Goal: Task Accomplishment & Management: Use online tool/utility

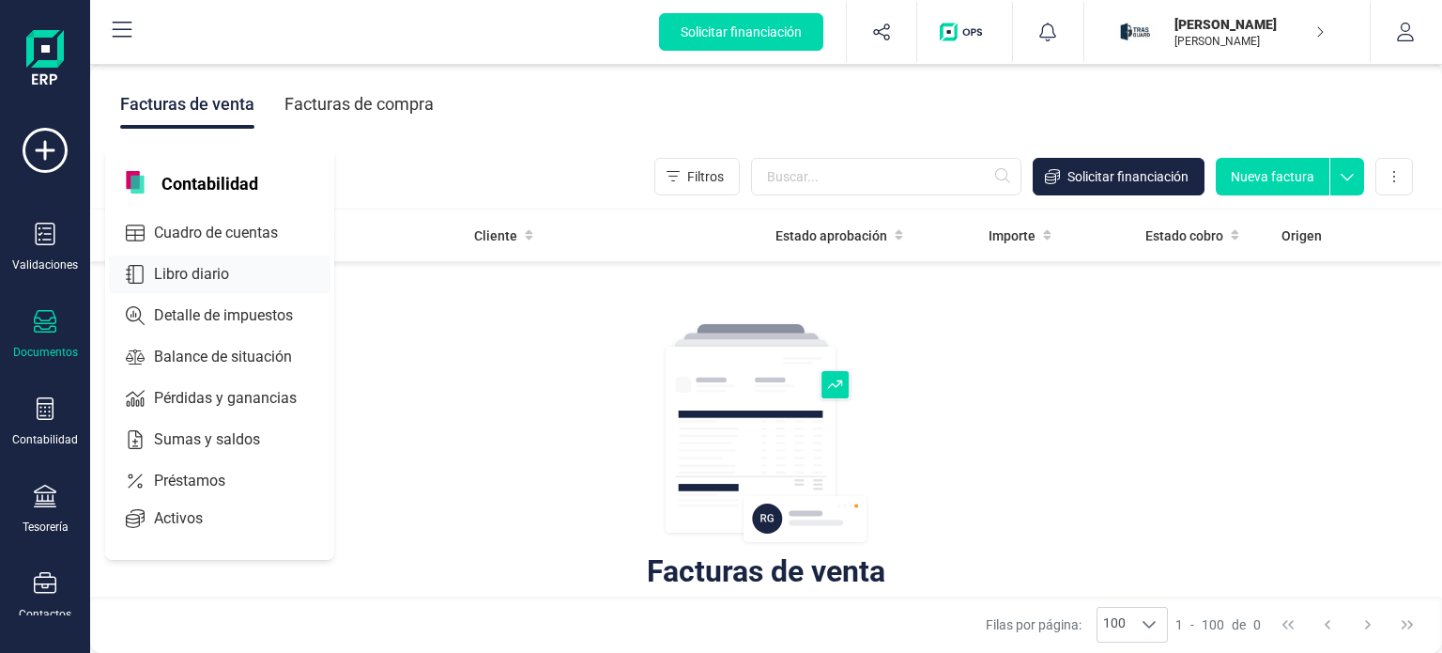
click at [175, 269] on span "Libro diario" at bounding box center [204, 274] width 116 height 23
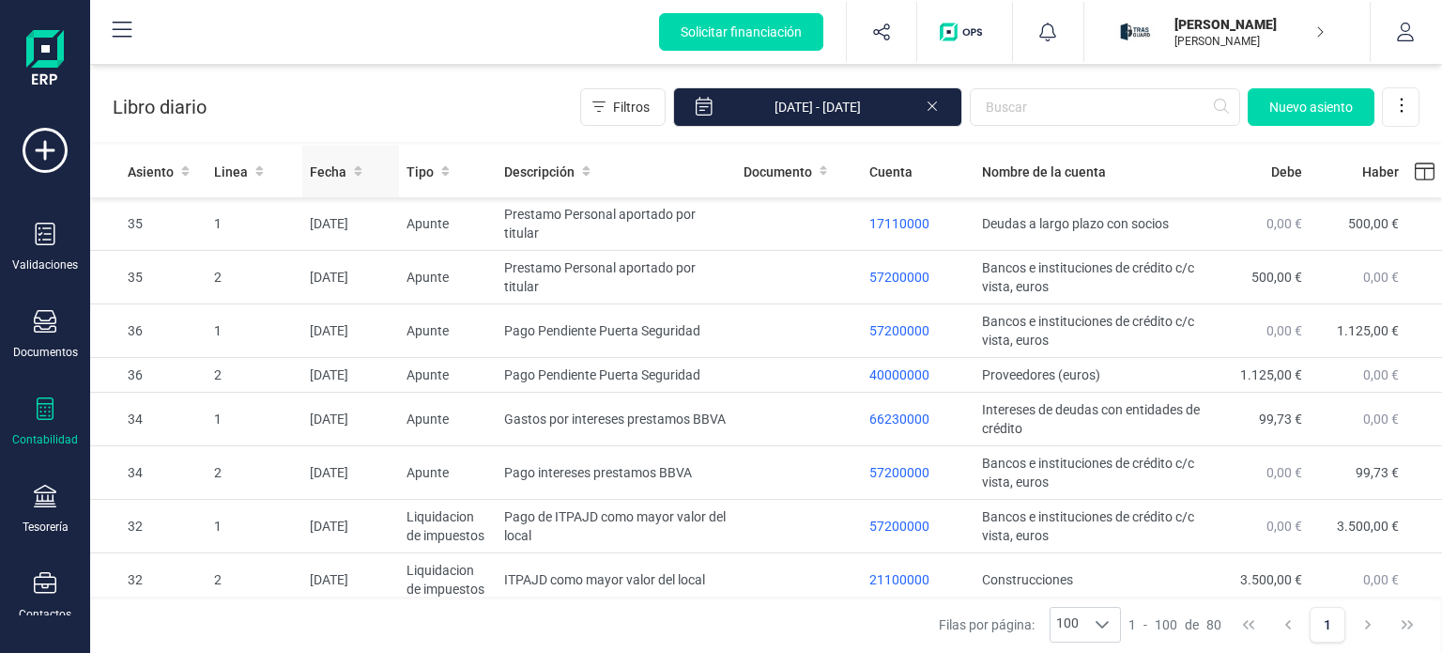
click at [322, 166] on span "Fecha" at bounding box center [328, 171] width 37 height 19
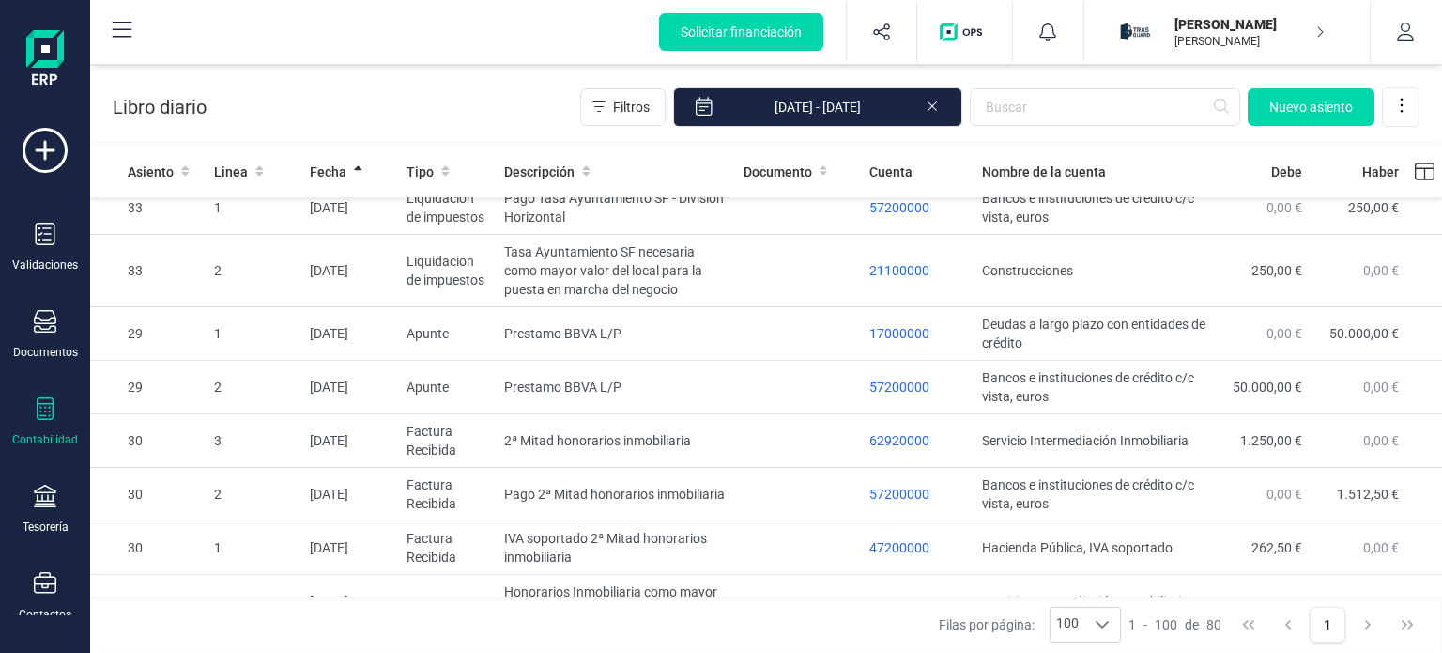
scroll to position [3787, 0]
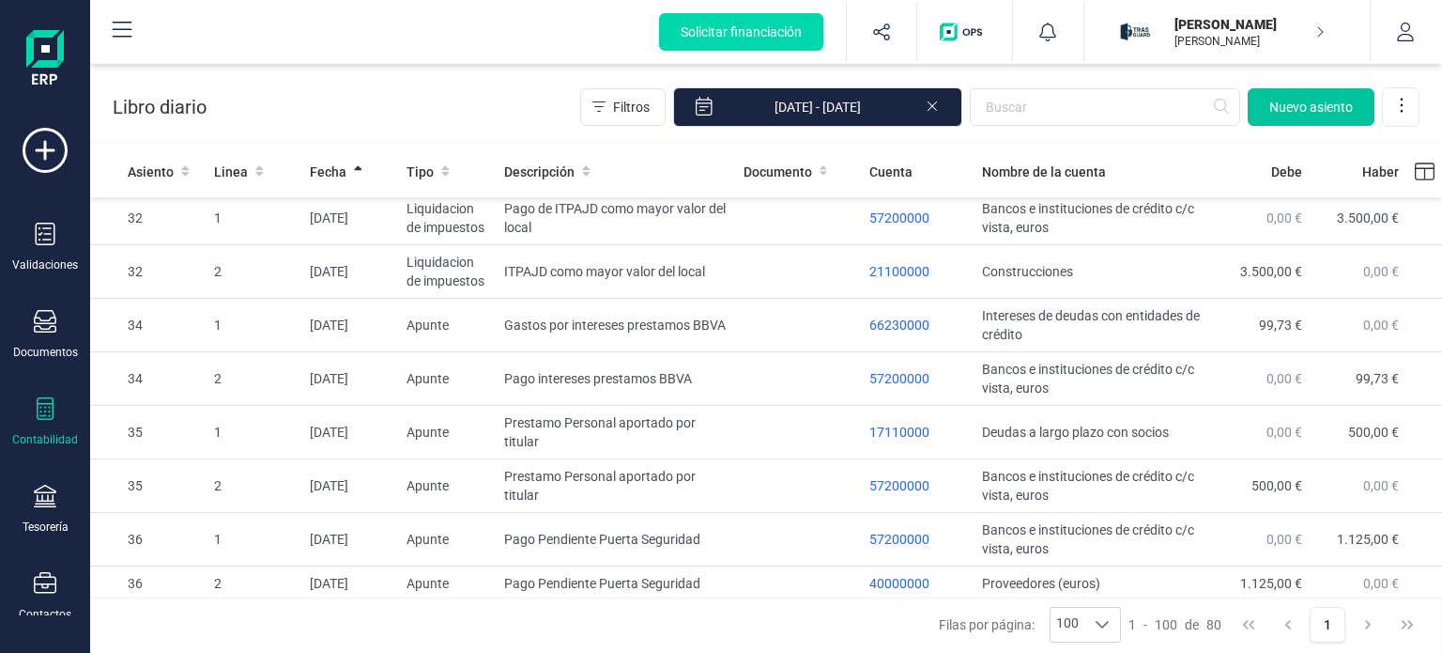
click at [1306, 112] on span "Nuevo asiento" at bounding box center [1312, 107] width 84 height 19
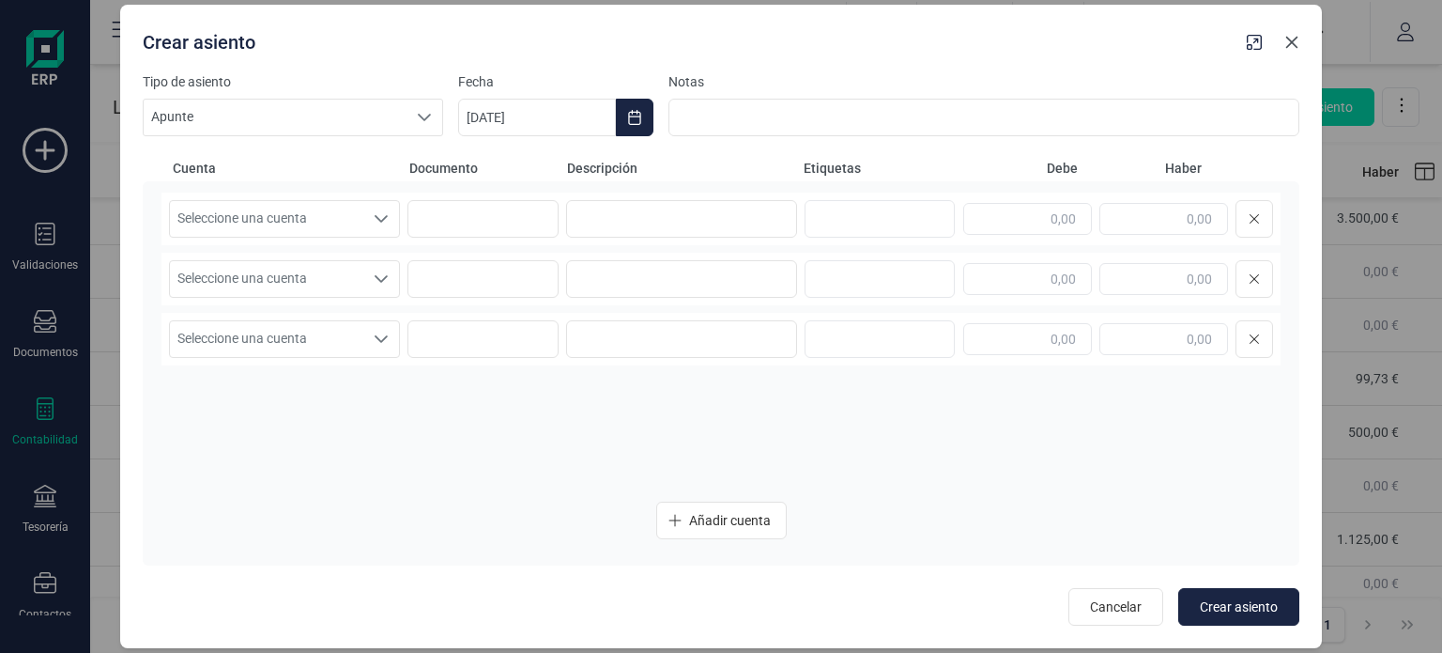
click at [1294, 37] on icon "Close" at bounding box center [1292, 42] width 15 height 15
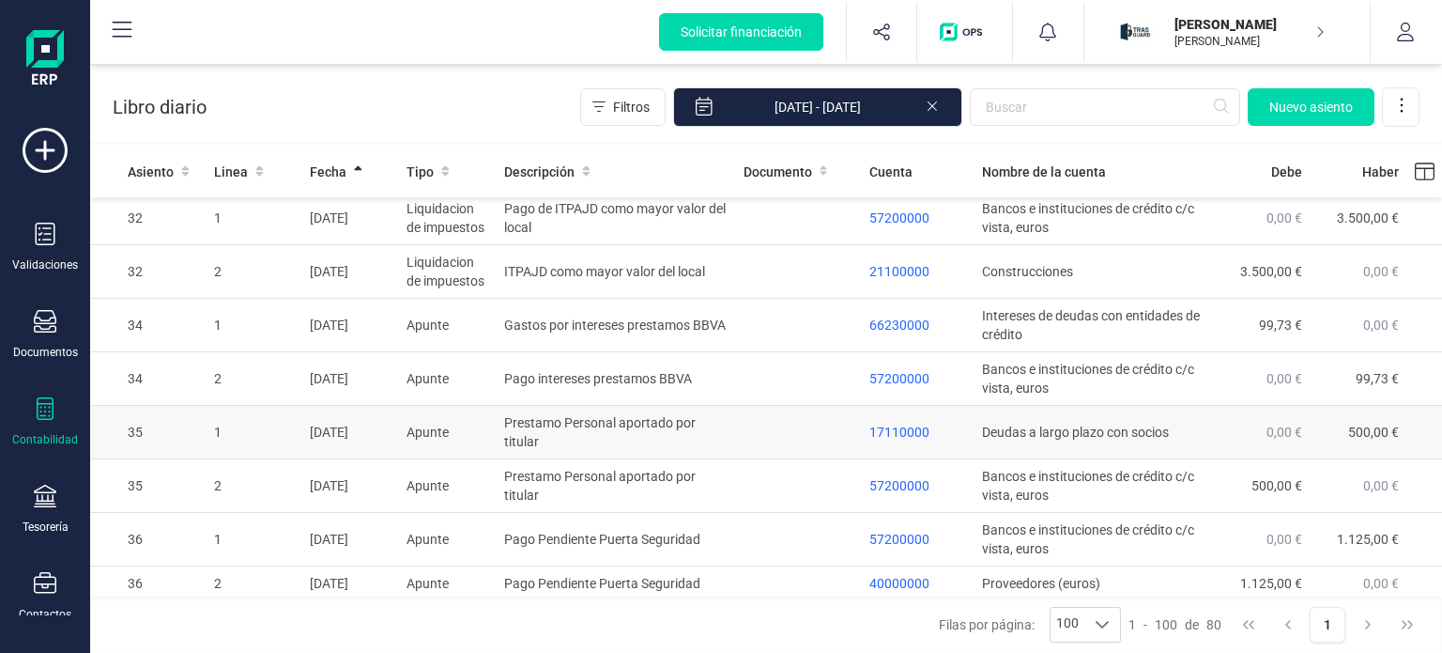
click at [619, 437] on td "Prestamo Personal aportado por titular" at bounding box center [616, 433] width 239 height 54
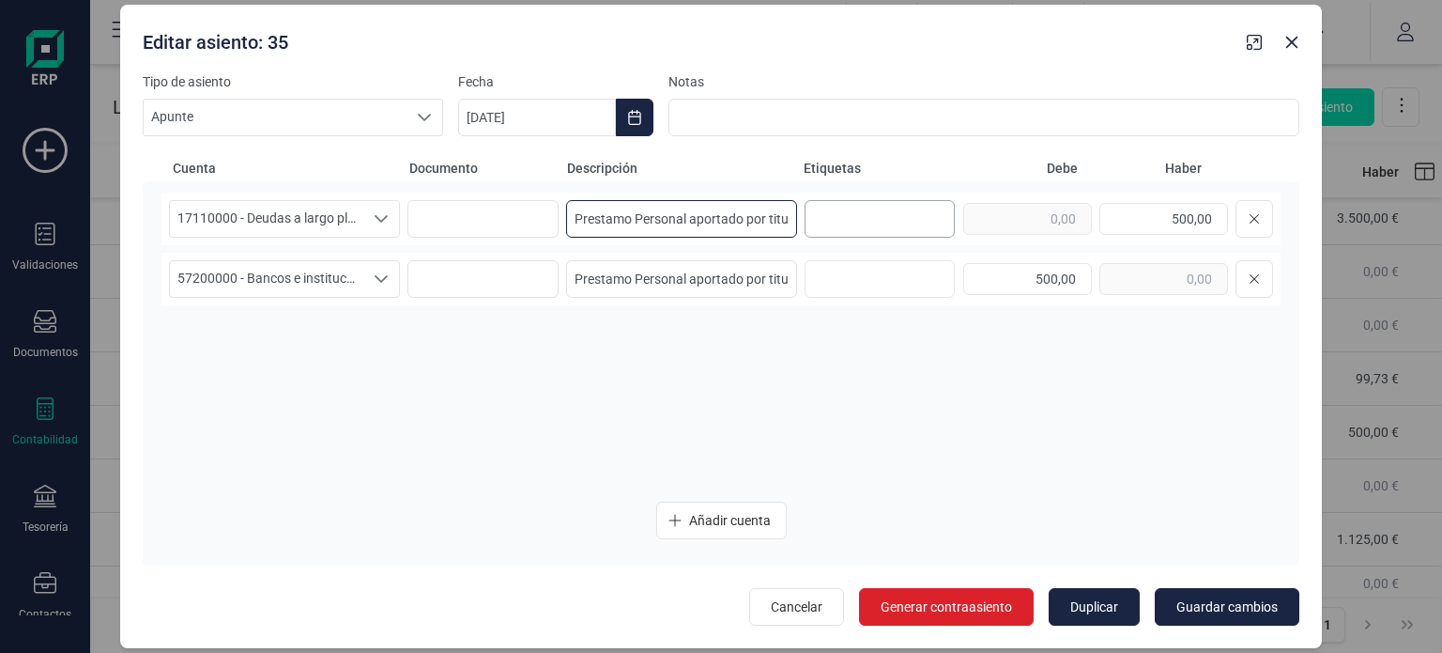
scroll to position [0, 13]
drag, startPoint x: 571, startPoint y: 221, endPoint x: 865, endPoint y: 217, distance: 294.0
click at [865, 217] on div "17110000 - Deudas a largo plazo con socios 17110000 - Deudas a largo plazo con …" at bounding box center [721, 219] width 1119 height 53
click at [1292, 48] on icon "Close" at bounding box center [1292, 42] width 15 height 15
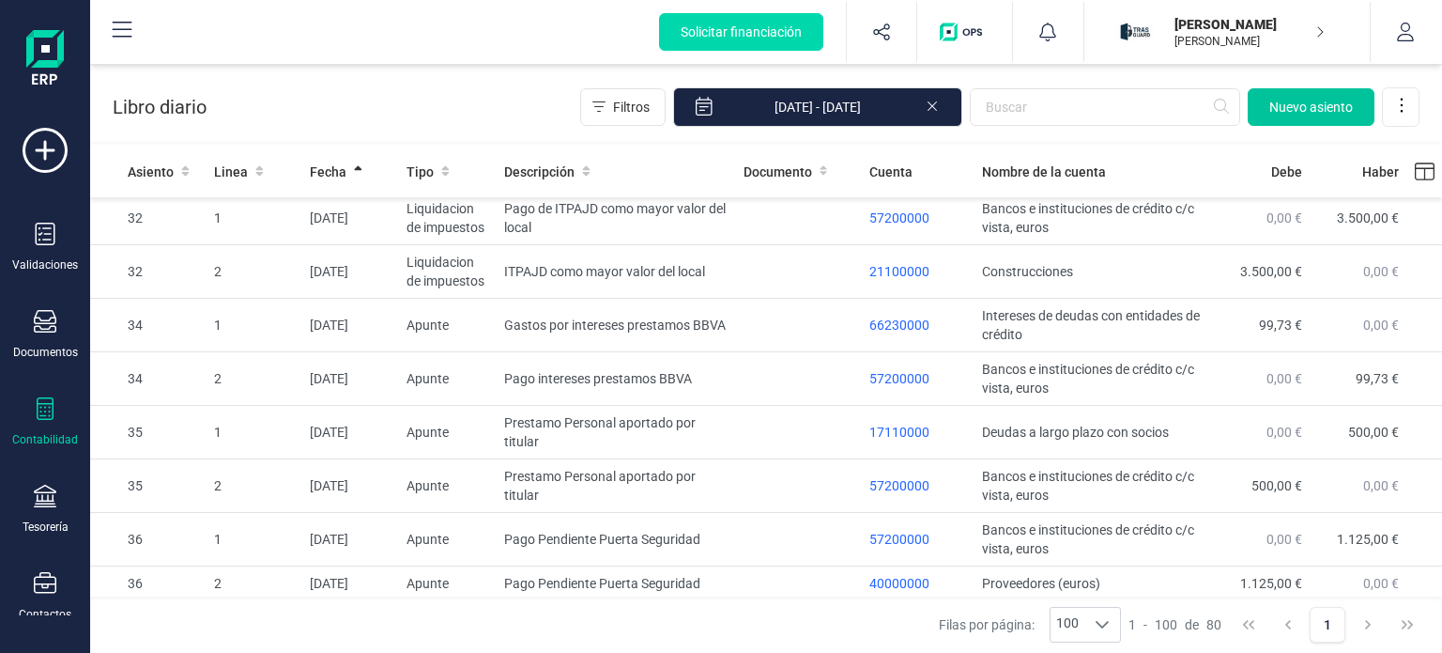
click at [1311, 97] on button "Nuevo asiento" at bounding box center [1311, 107] width 127 height 38
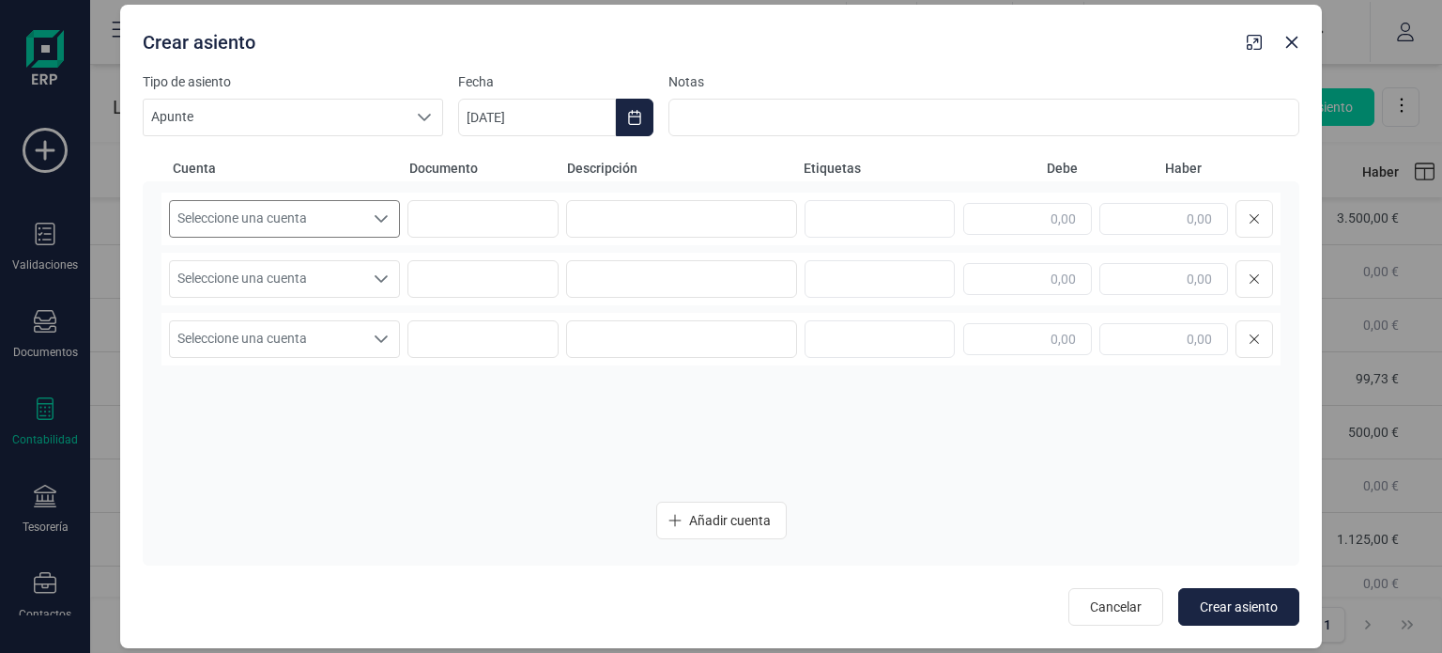
click at [377, 227] on div "Seleccione una cuenta" at bounding box center [381, 219] width 36 height 36
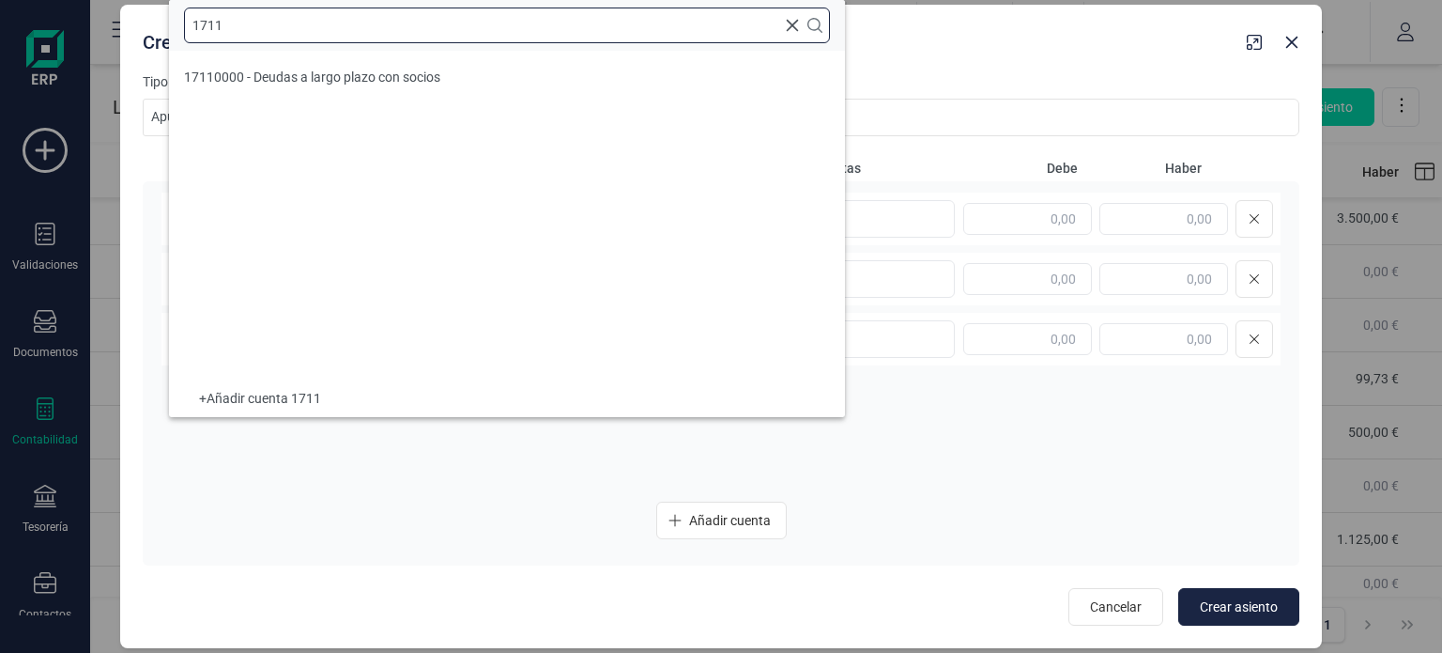
type input "1711"
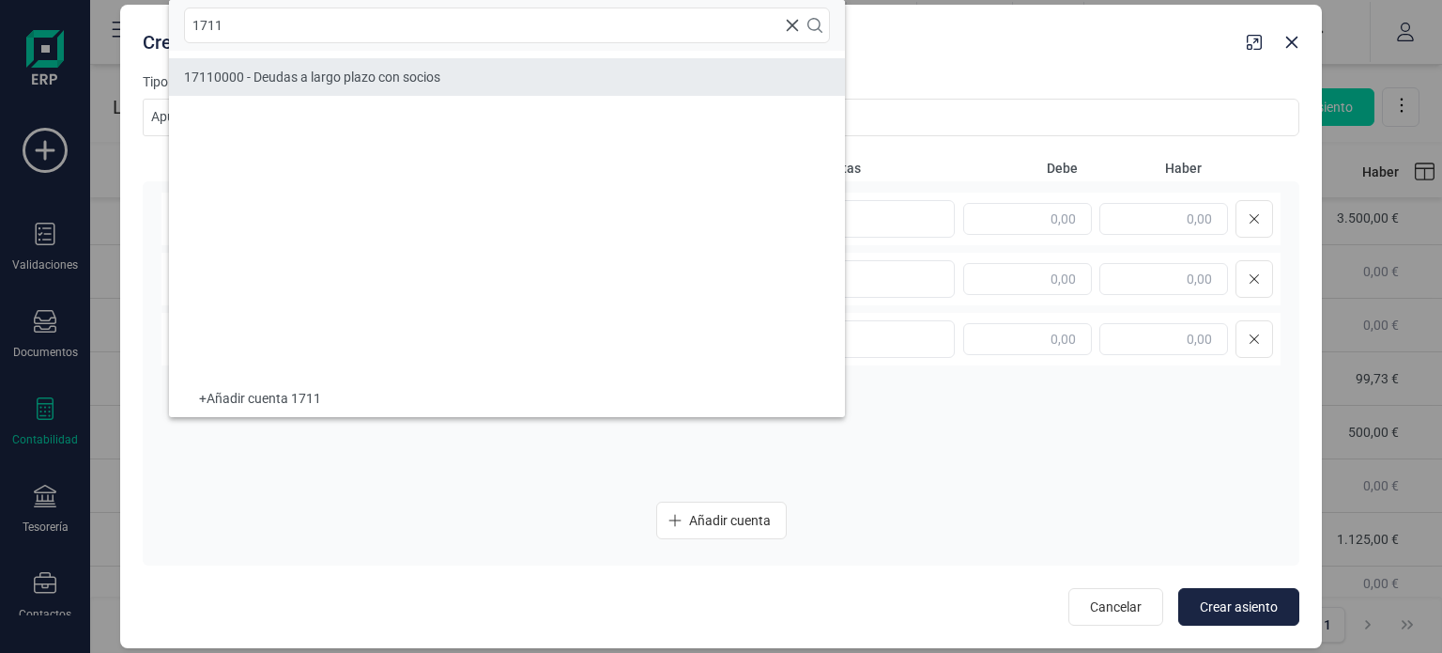
click at [447, 76] on li "17110000 - Deudas a largo plazo con socios" at bounding box center [507, 77] width 676 height 38
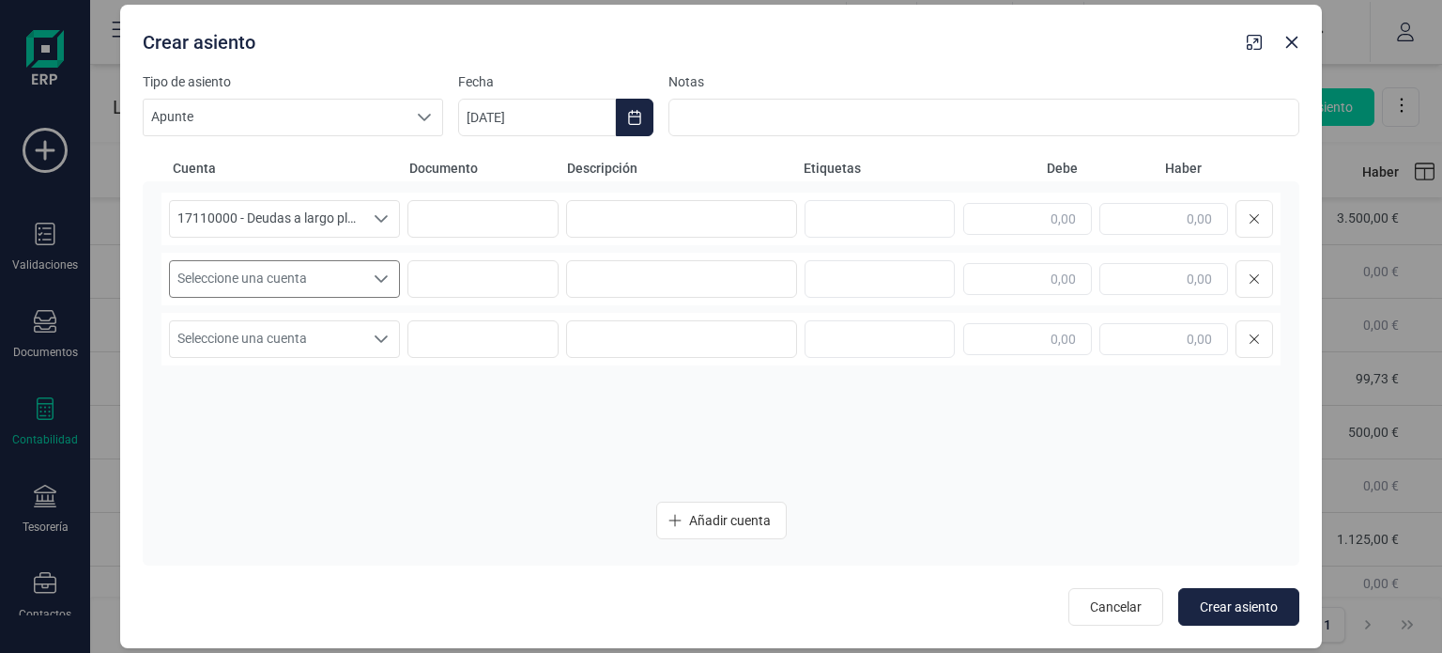
click at [331, 274] on span "Seleccione una cuenta" at bounding box center [266, 279] width 193 height 36
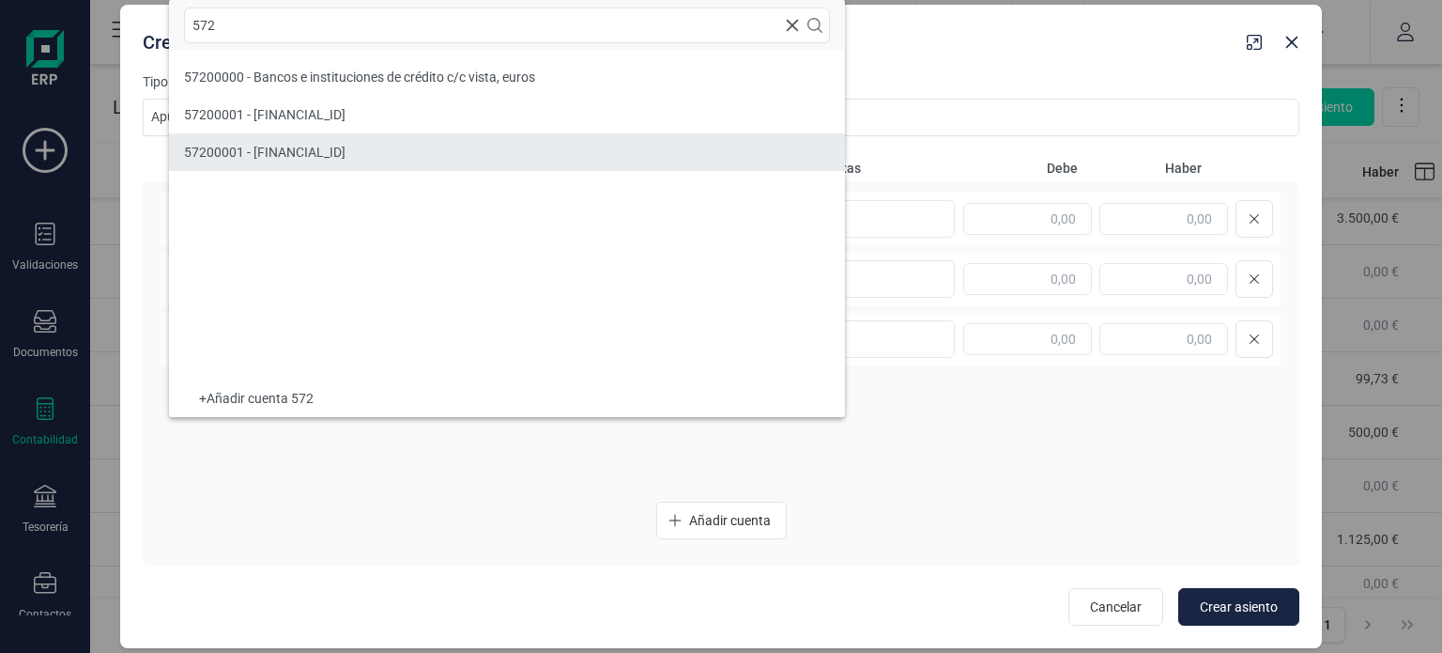
type input "572"
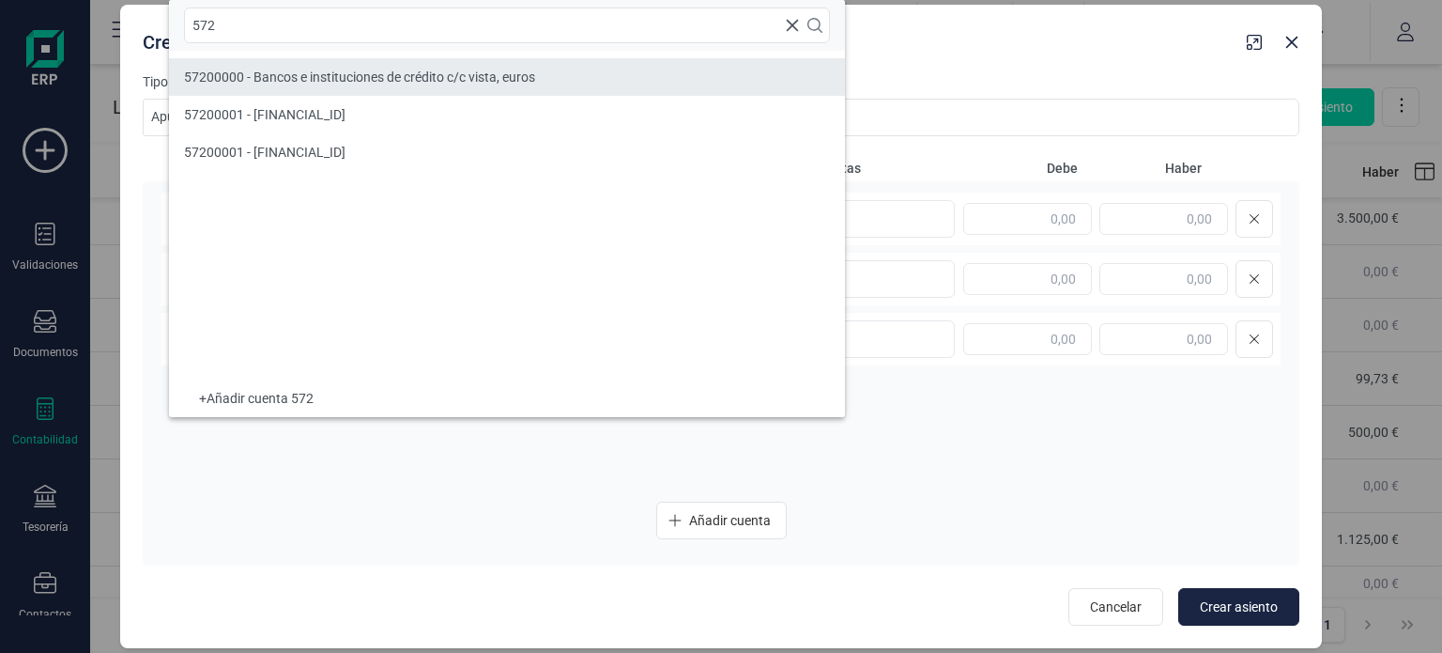
click at [472, 87] on li "57200000 - Bancos e instituciones de crédito c/c vista, euros" at bounding box center [507, 77] width 676 height 38
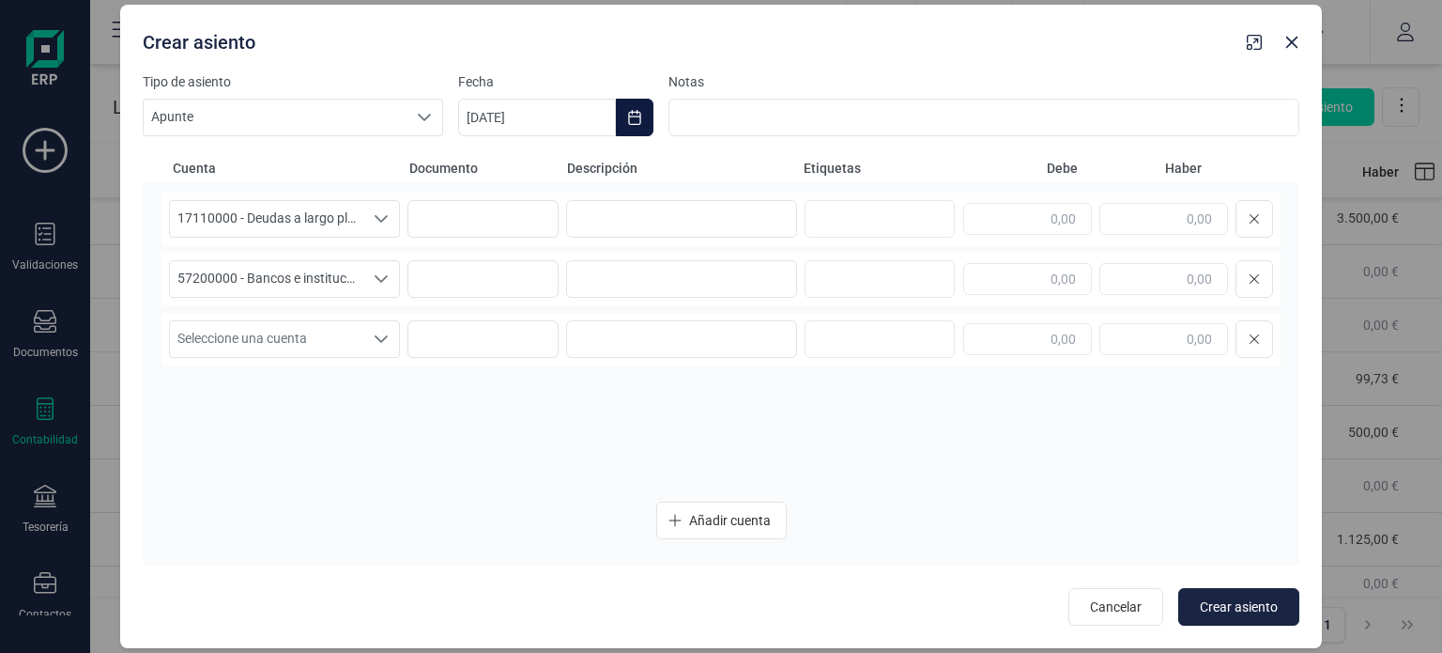
click at [624, 109] on button "Choose Date" at bounding box center [635, 118] width 38 height 38
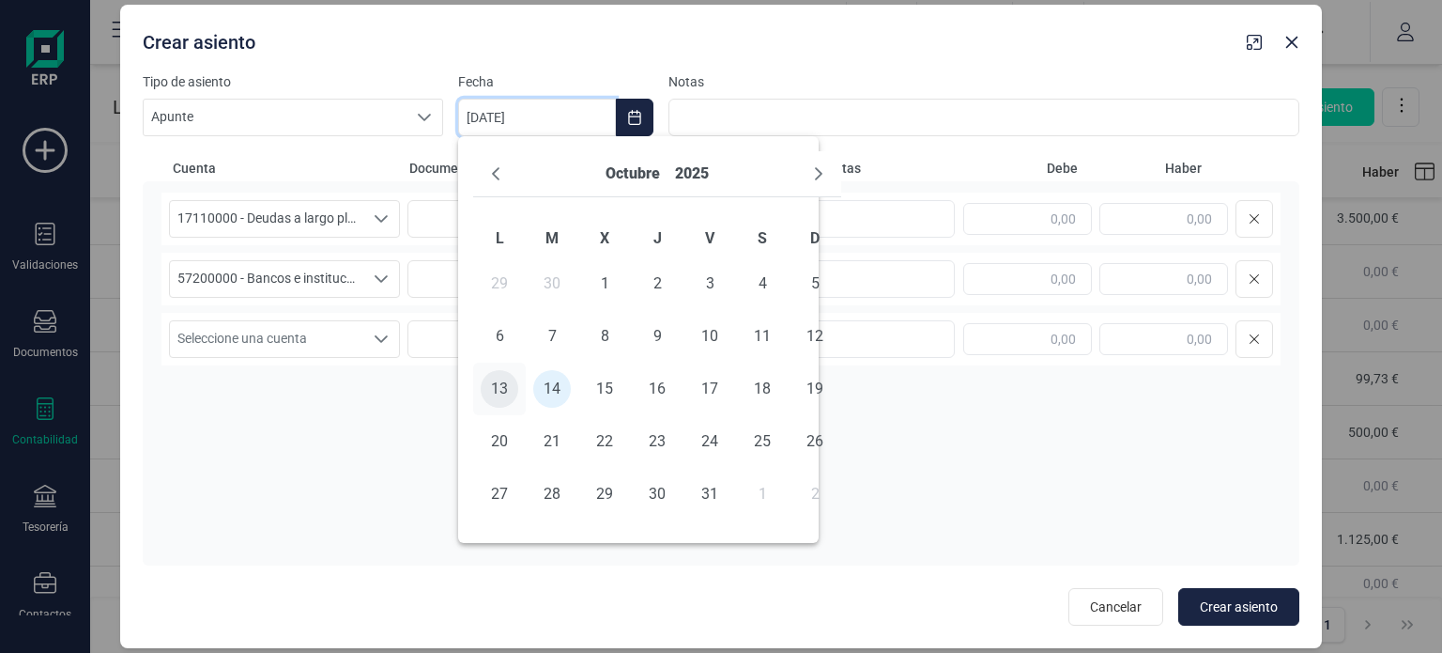
click at [506, 388] on span "13" at bounding box center [500, 389] width 38 height 38
type input "[DATE]"
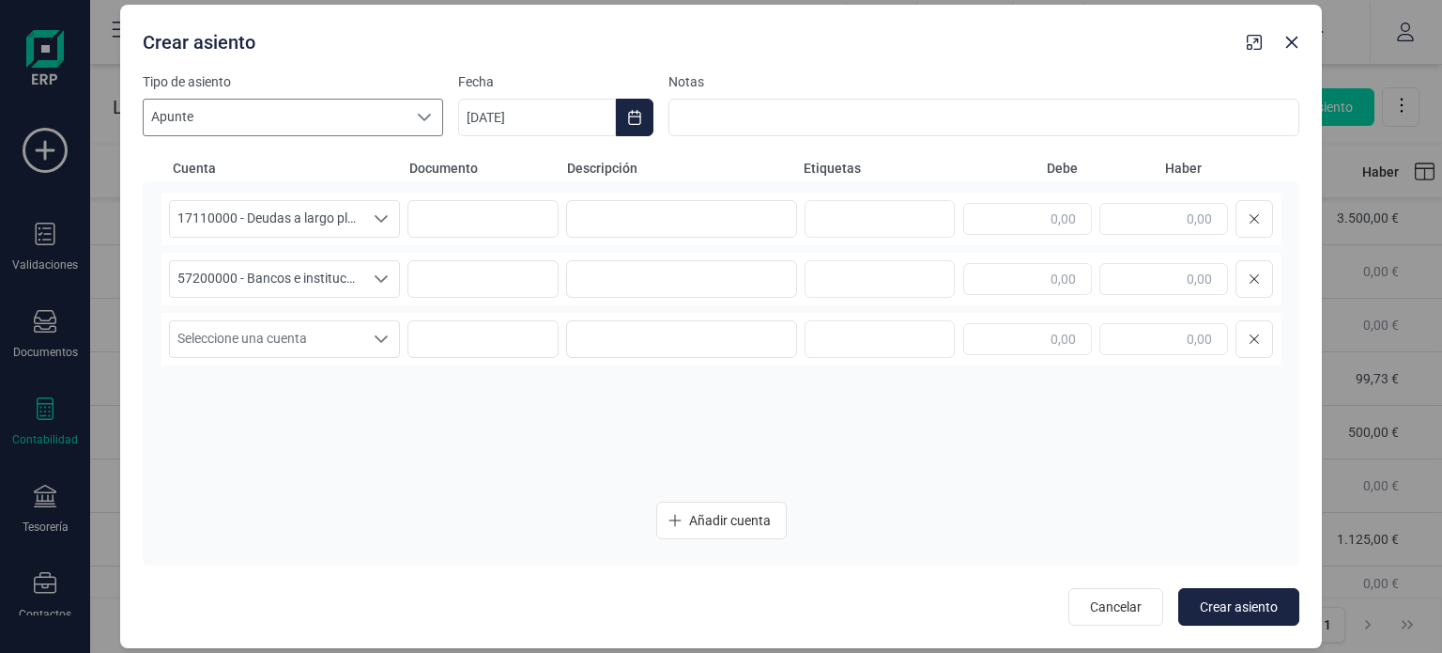
click at [417, 126] on div at bounding box center [425, 118] width 36 height 36
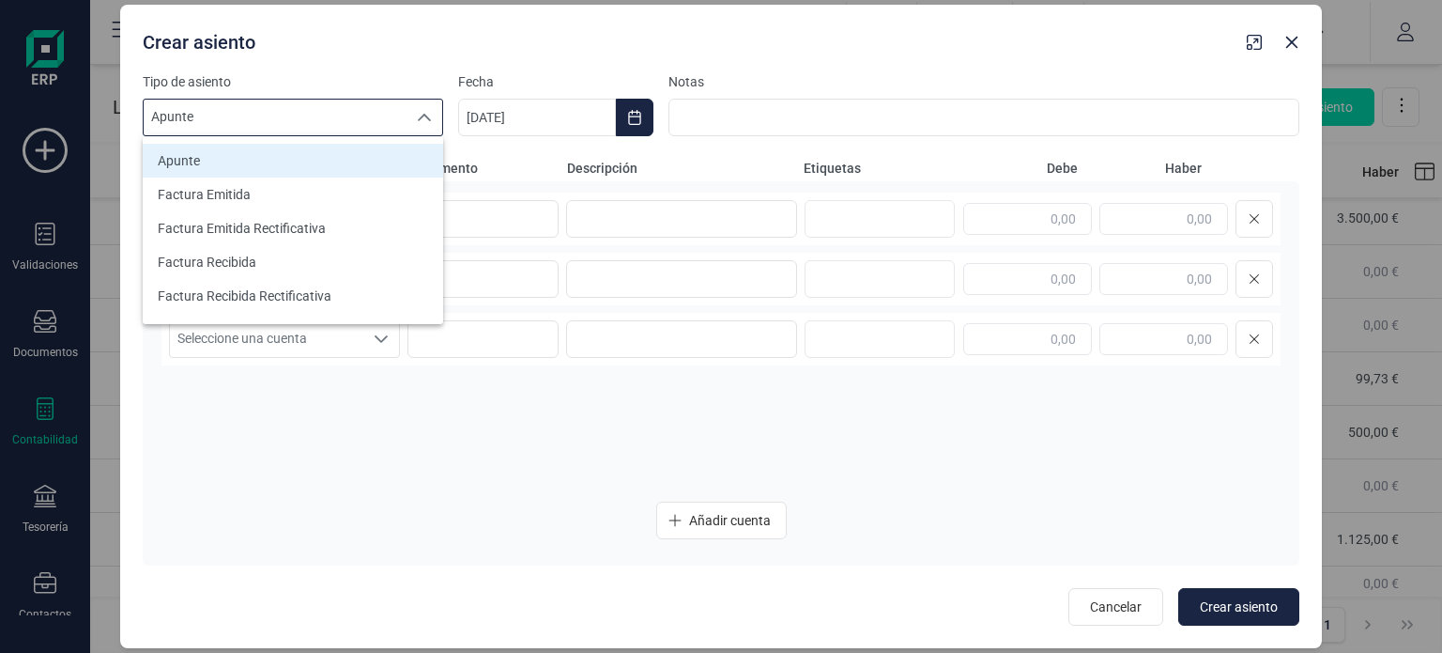
click at [417, 126] on div at bounding box center [425, 118] width 36 height 36
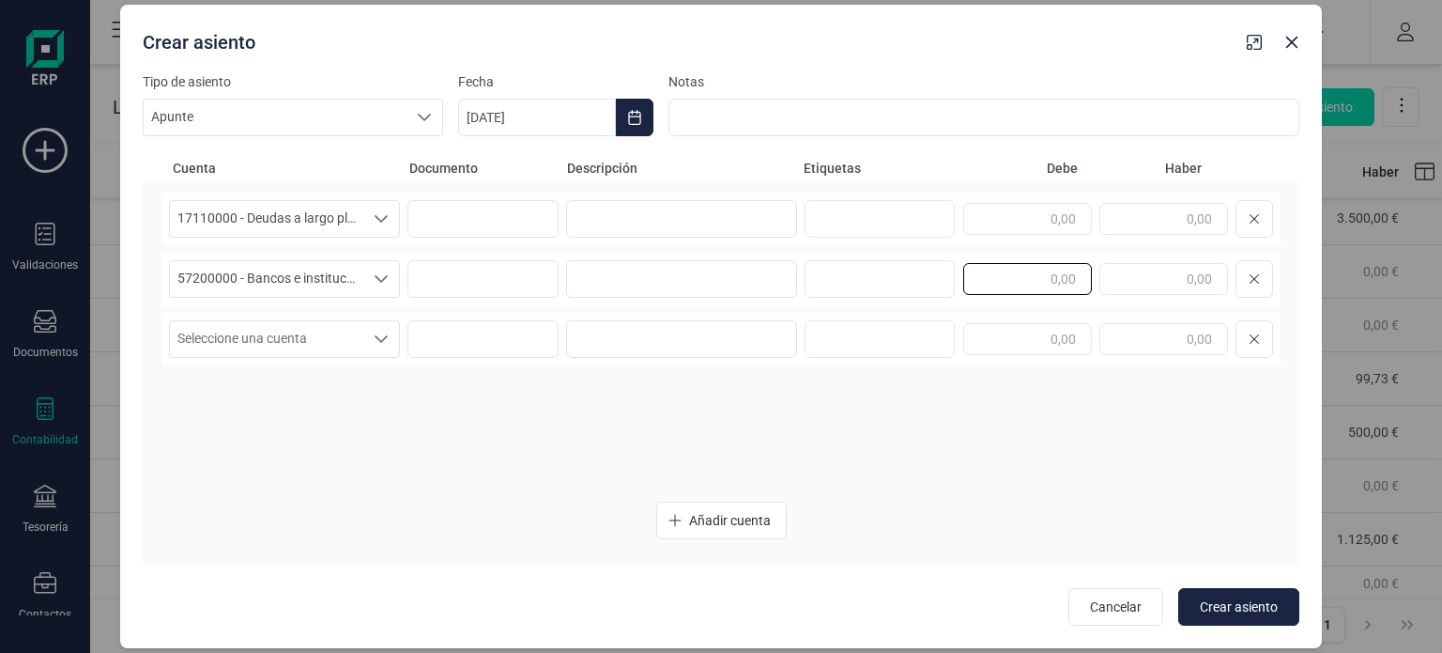
click at [1066, 276] on input "text" at bounding box center [1027, 279] width 129 height 32
type input "2.000,00"
click at [1210, 216] on input "text" at bounding box center [1164, 219] width 129 height 32
type input "2.000,00"
click at [1262, 610] on span "Crear asiento" at bounding box center [1239, 606] width 78 height 19
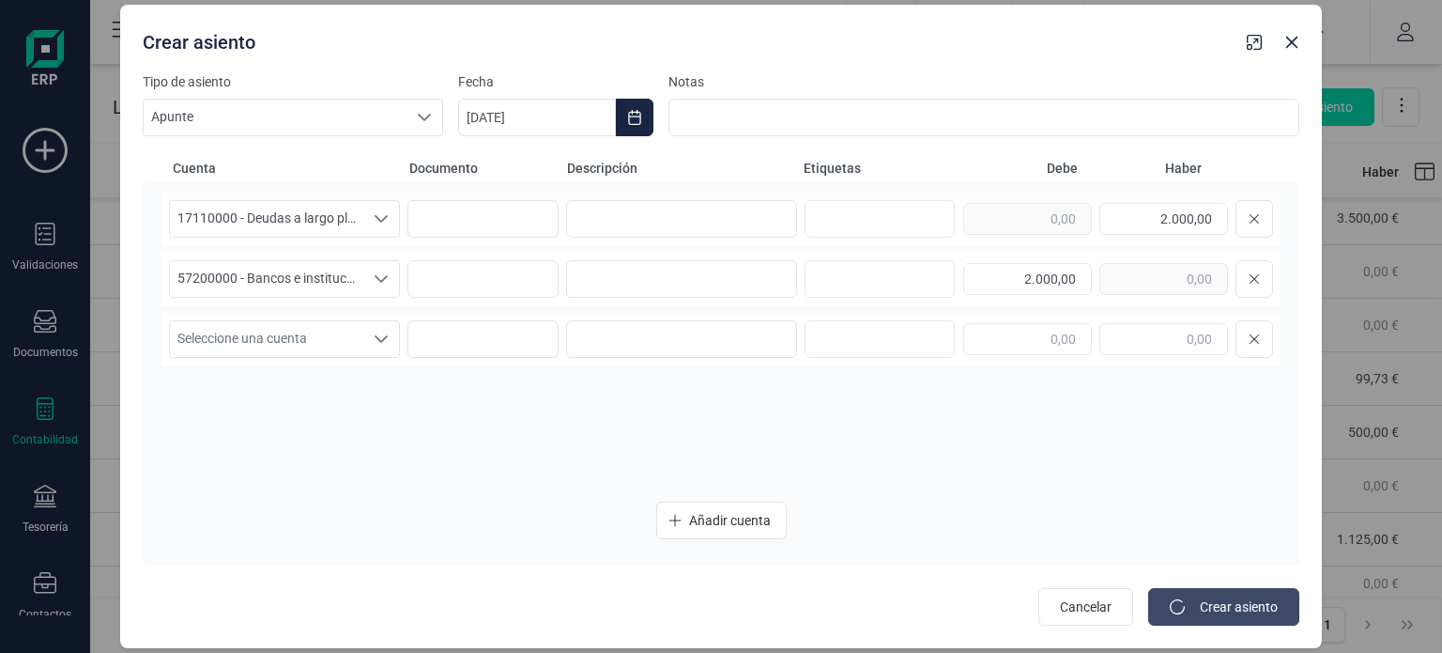
type input "[DATE]"
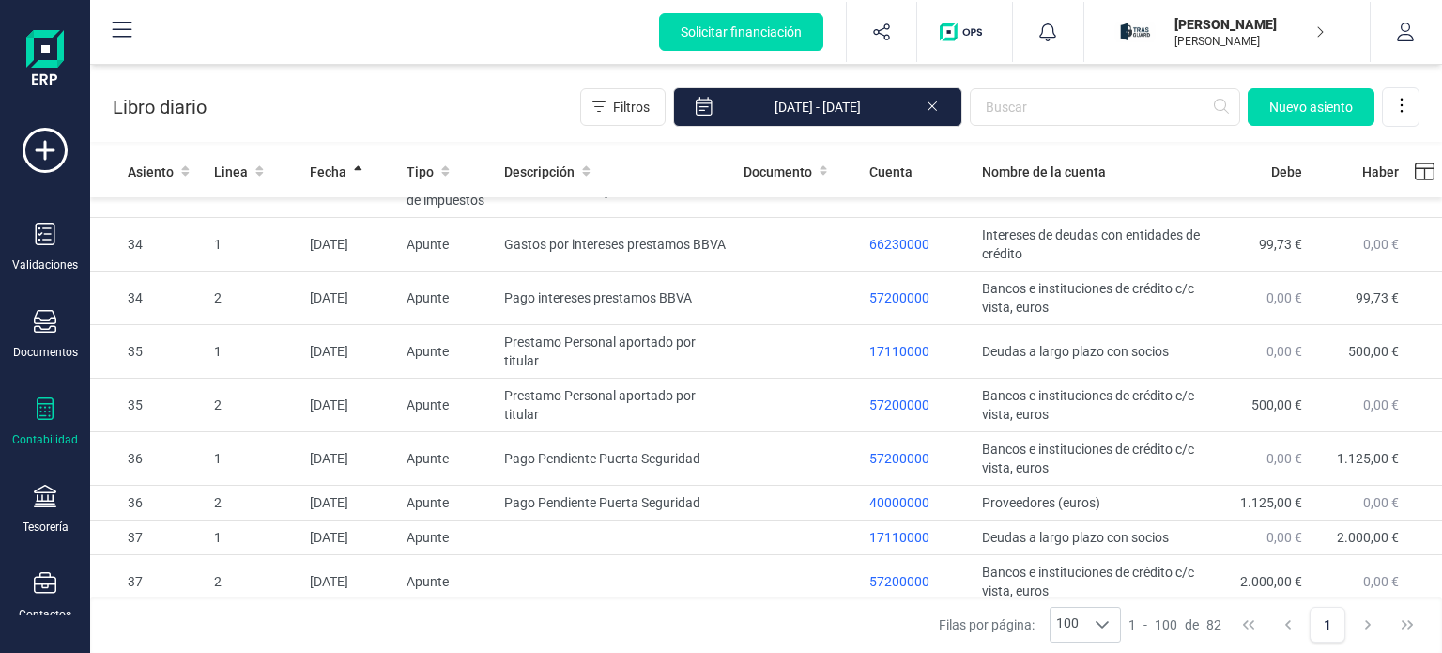
scroll to position [3876, 0]
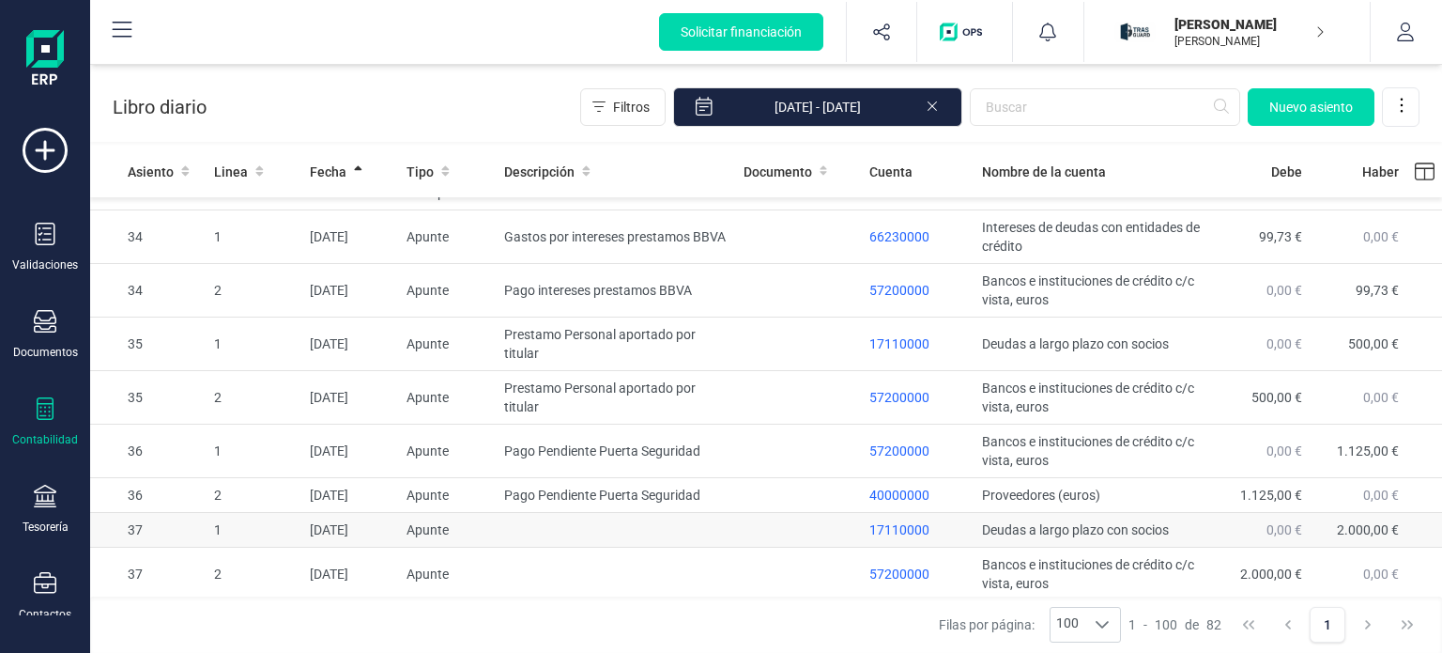
click at [778, 543] on td at bounding box center [799, 530] width 127 height 35
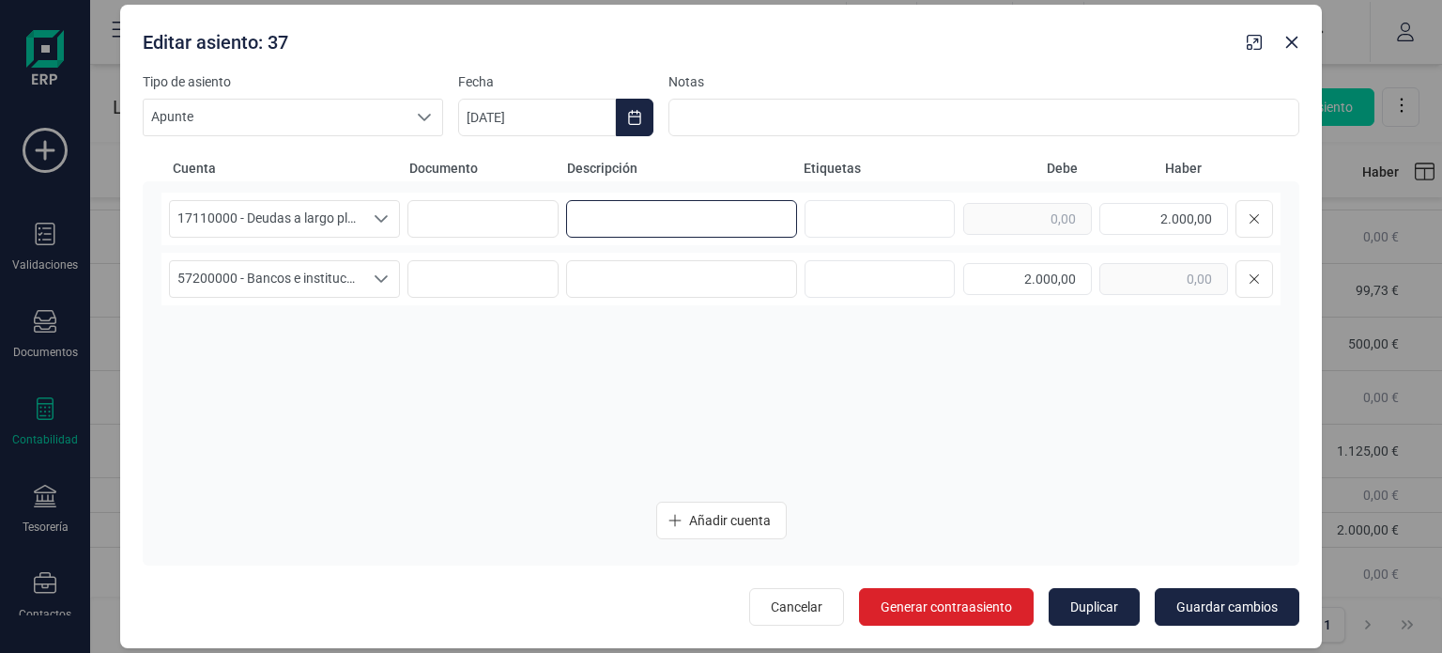
click at [674, 224] on input at bounding box center [681, 219] width 231 height 38
paste input "Prestamo Personal aportado por titular"
type input "Prestamo Personal aportado por titular"
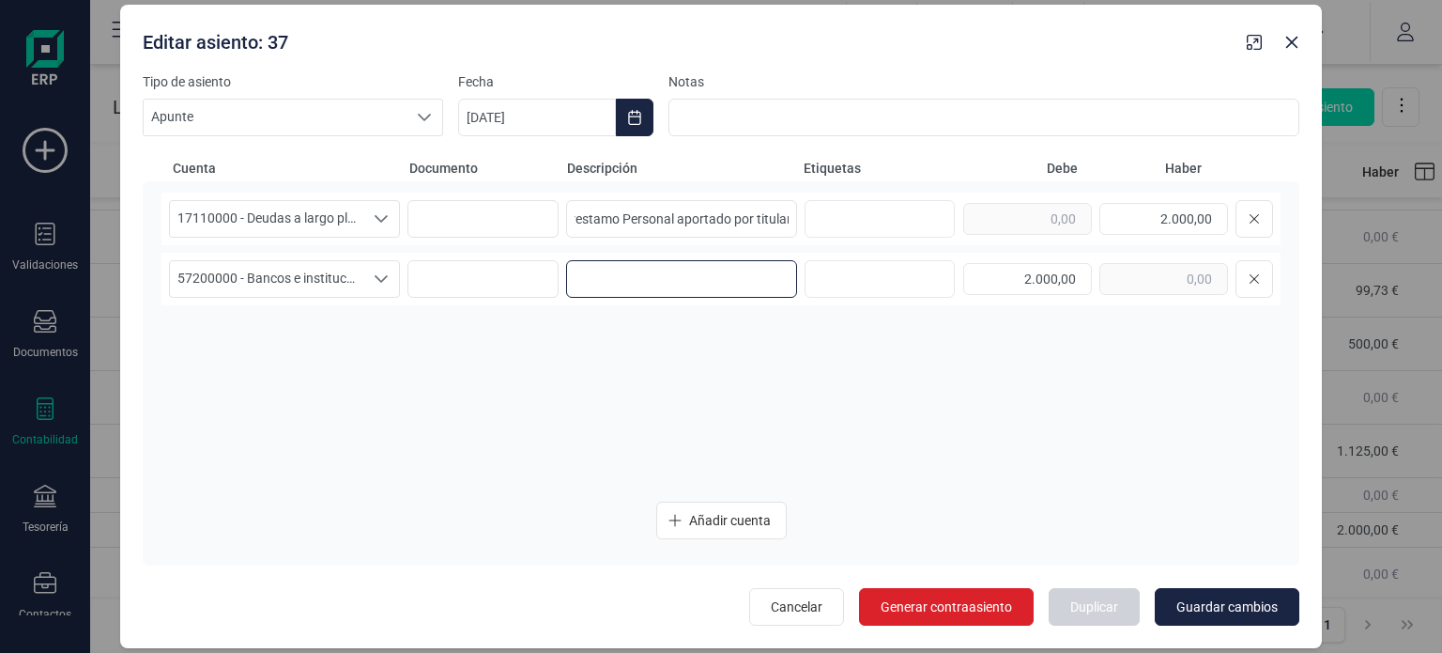
scroll to position [0, 0]
click at [678, 286] on input at bounding box center [681, 279] width 231 height 38
paste input "Prestamo Personal aportado por titular"
type input "Prestamo Personal aportado por titular"
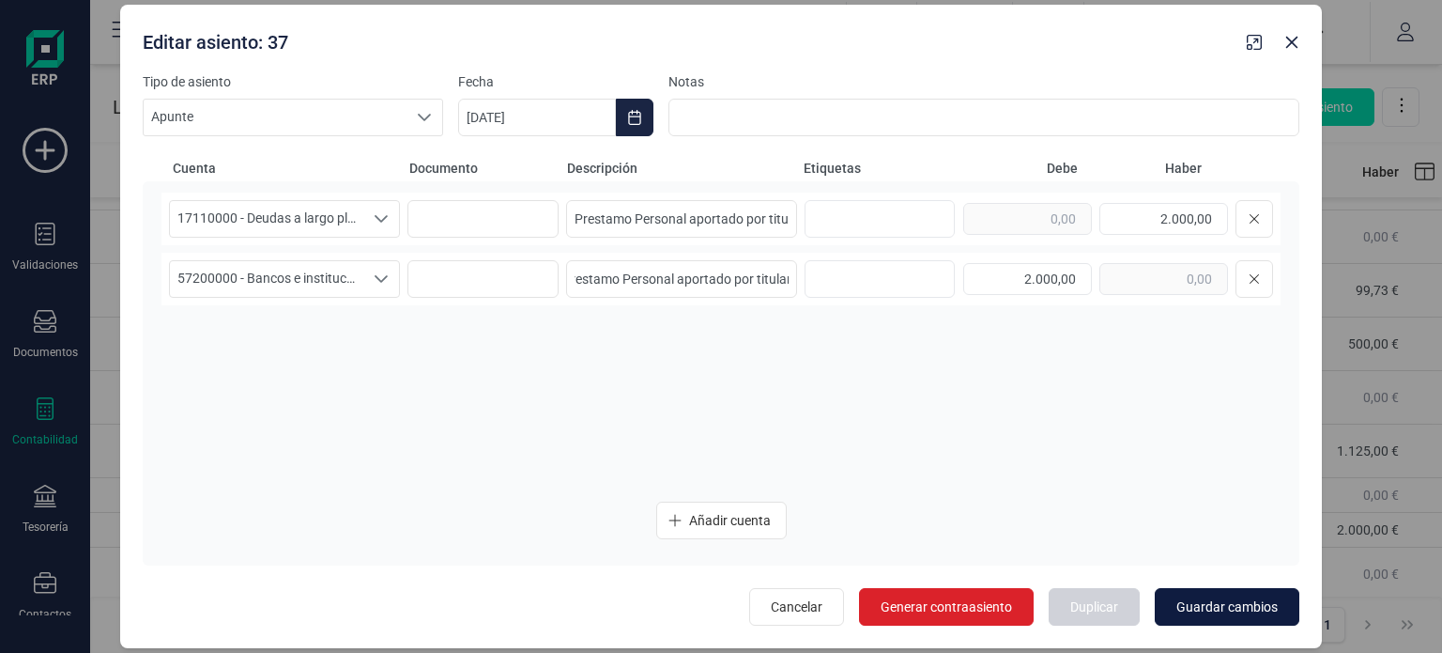
scroll to position [0, 0]
click at [1191, 608] on span "Guardar cambios" at bounding box center [1227, 606] width 101 height 19
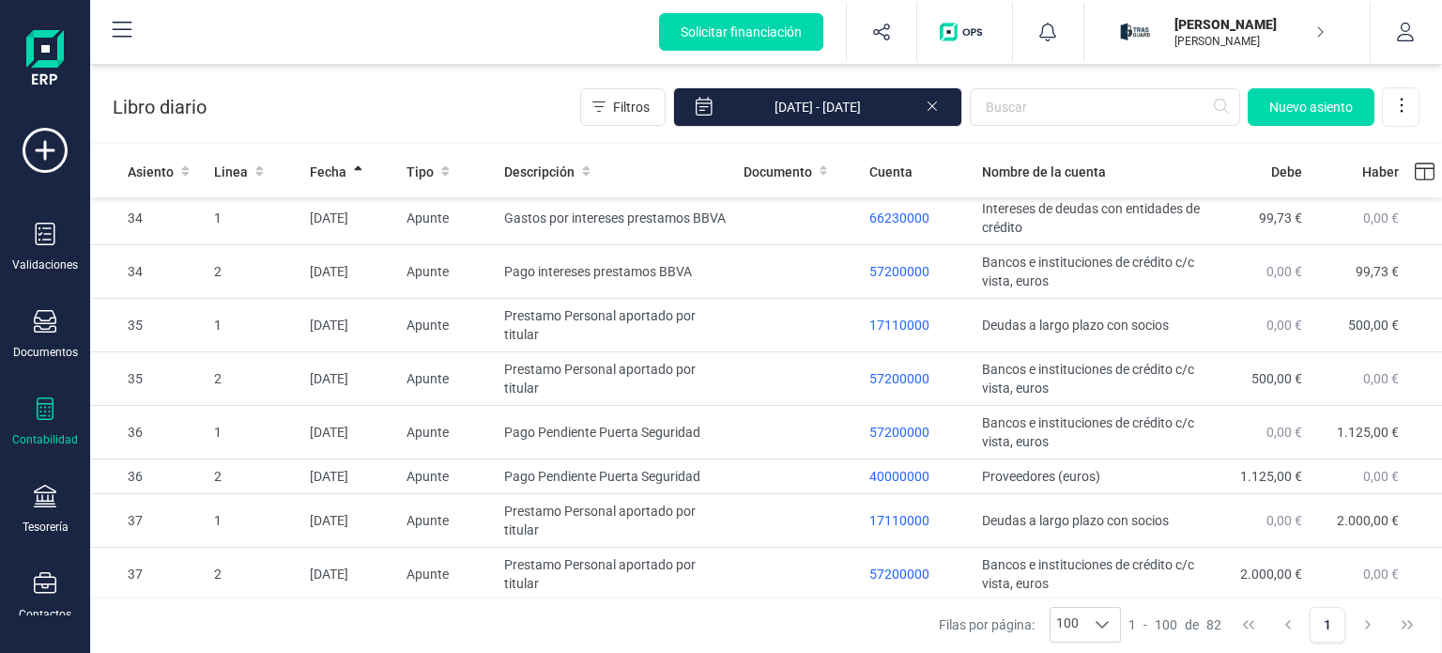
scroll to position [3894, 0]
click at [1303, 104] on span "Nuevo asiento" at bounding box center [1312, 107] width 84 height 19
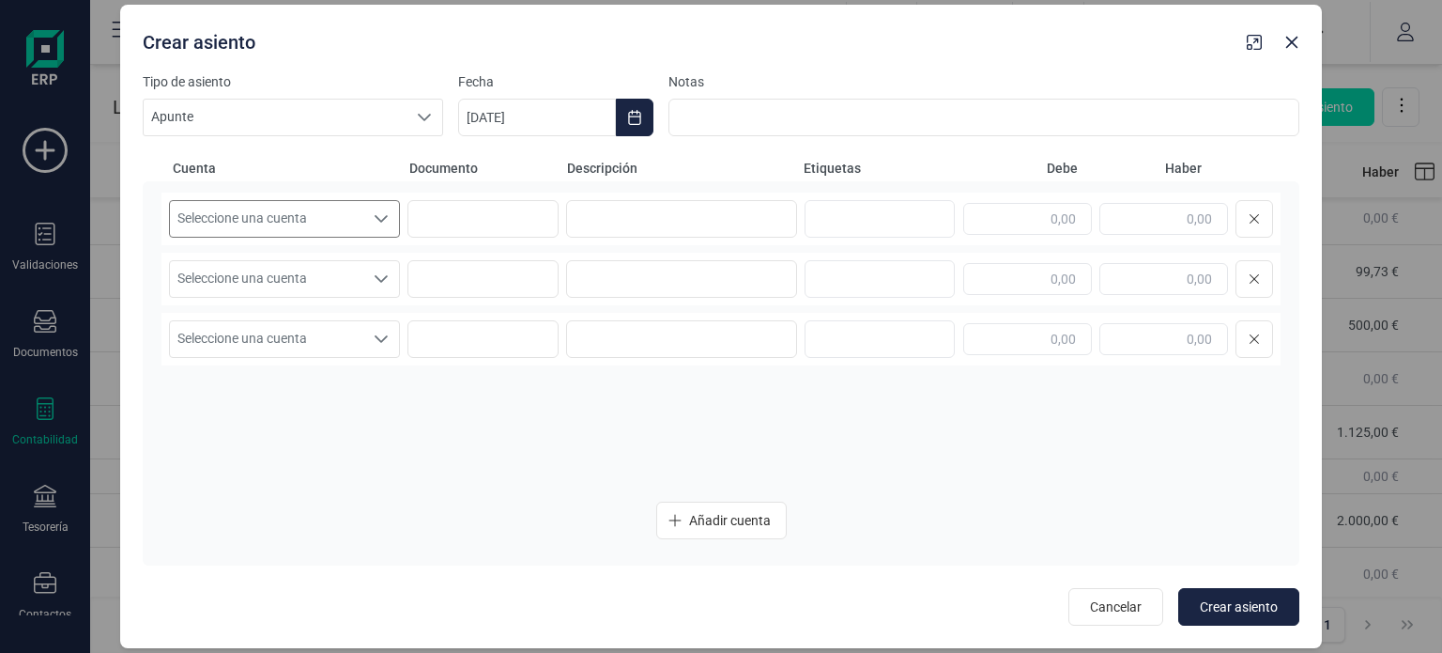
click at [355, 229] on span "Seleccione una cuenta" at bounding box center [266, 219] width 193 height 36
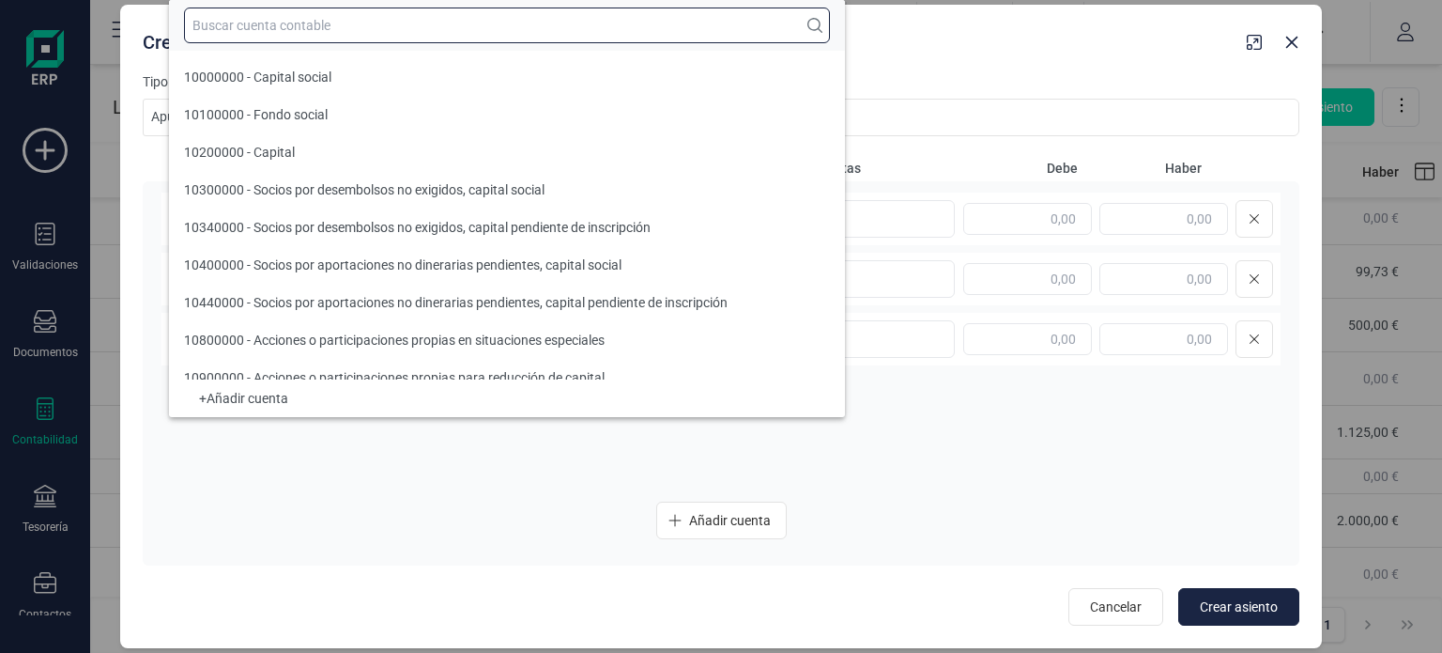
click at [358, 24] on input "text" at bounding box center [507, 26] width 646 height 36
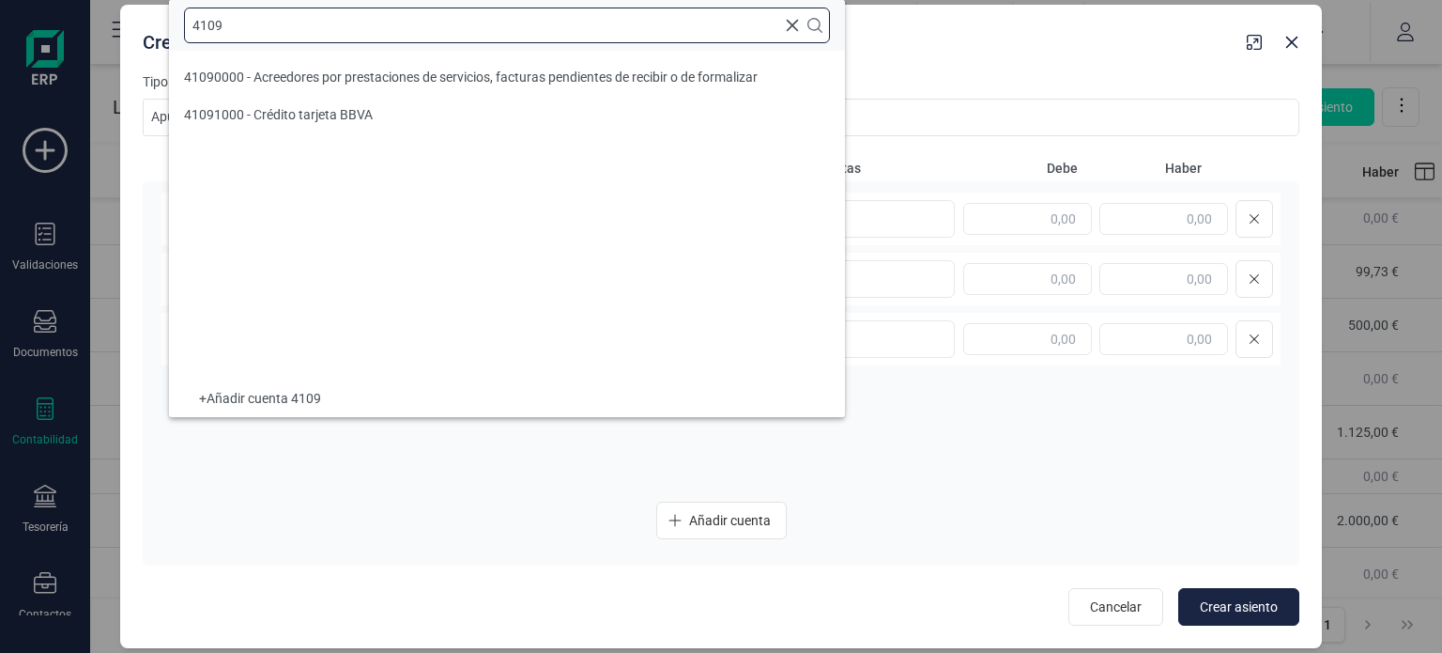
scroll to position [0, 0]
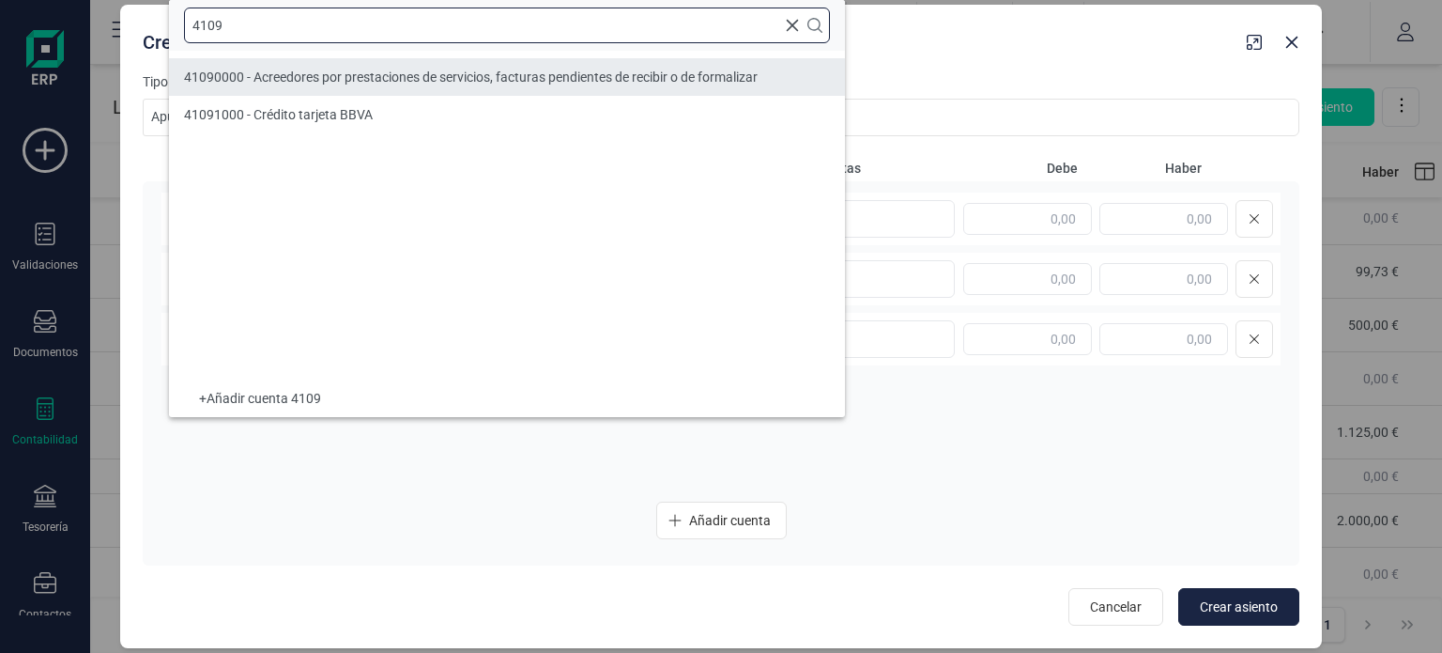
type input "4109"
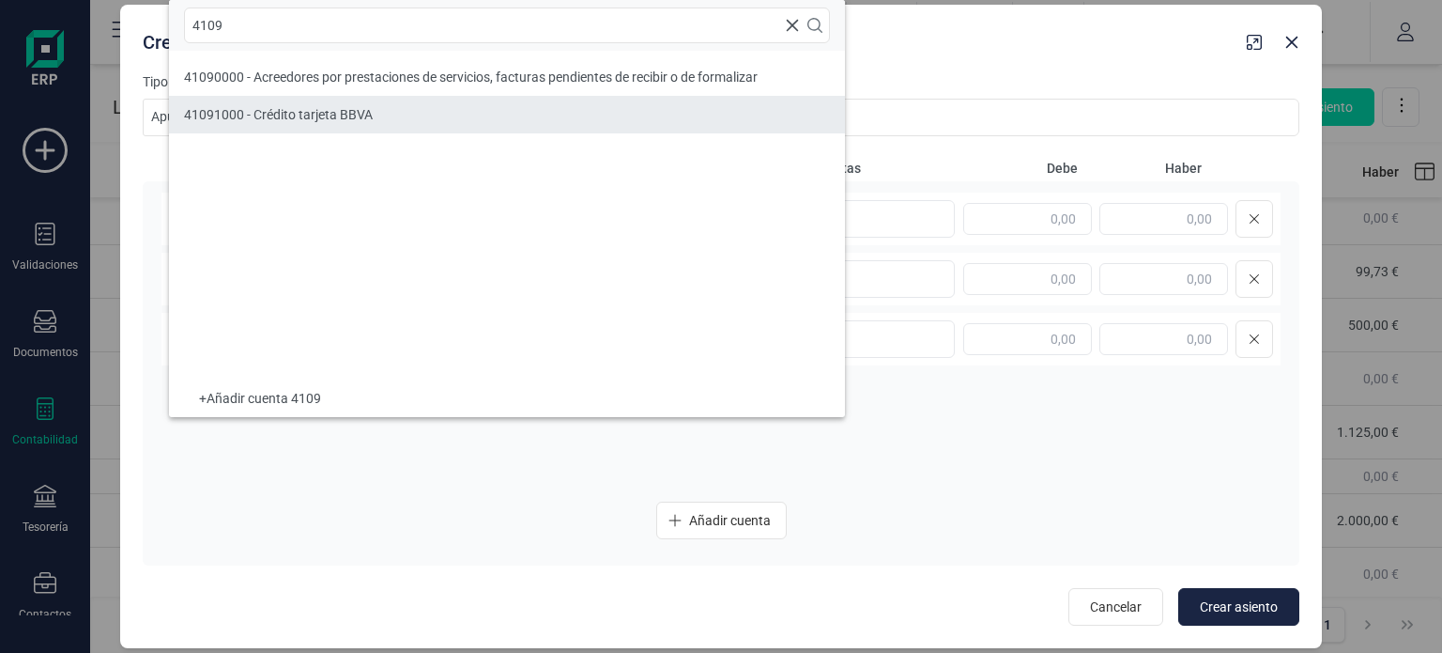
click at [390, 116] on li "41091000 - Crédito tarjeta BBVA" at bounding box center [507, 115] width 676 height 38
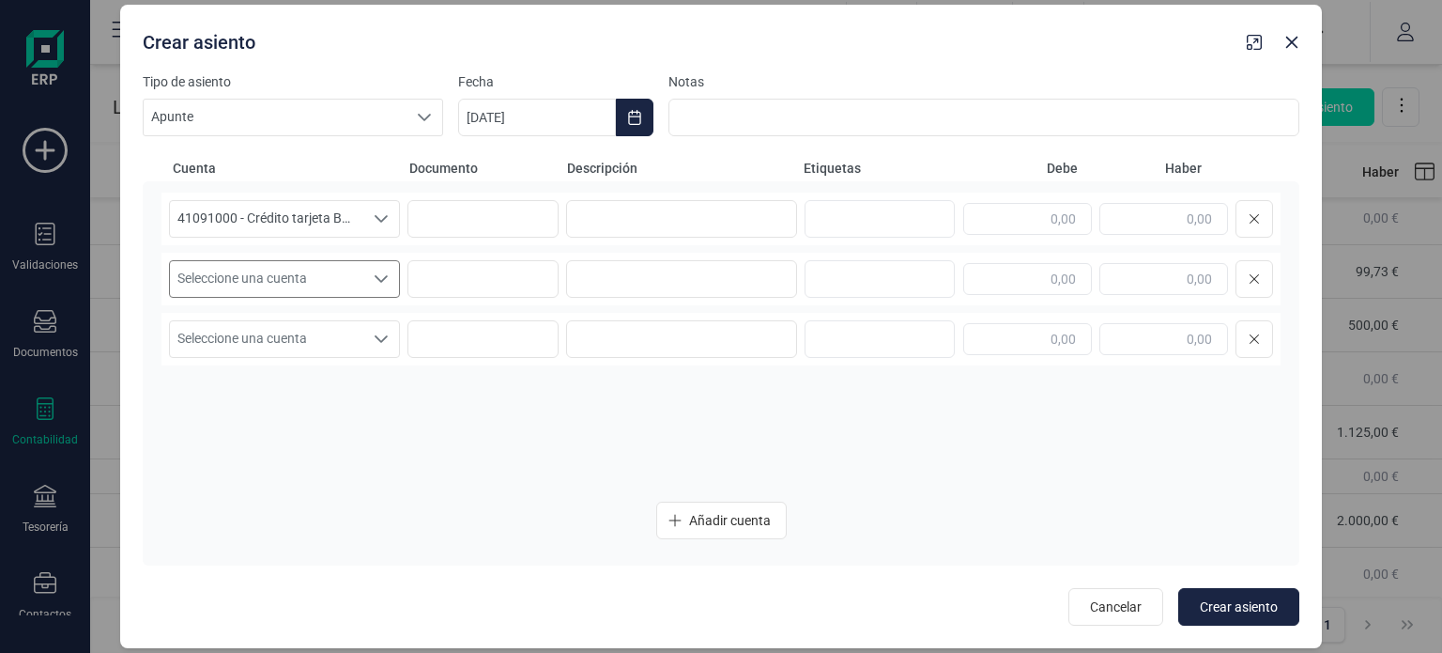
click at [344, 288] on span "Seleccione una cuenta" at bounding box center [266, 279] width 193 height 36
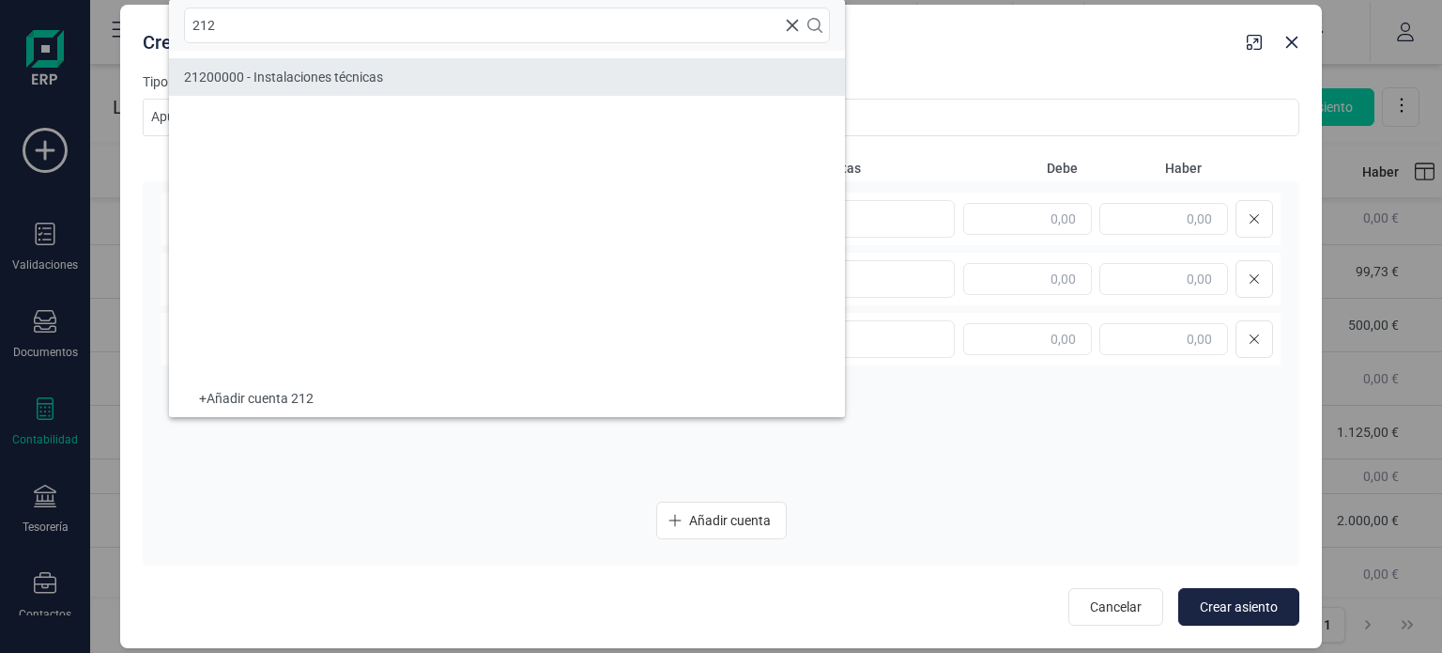
type input "212"
click at [377, 85] on li "21200000 - Instalaciones técnicas" at bounding box center [507, 77] width 676 height 38
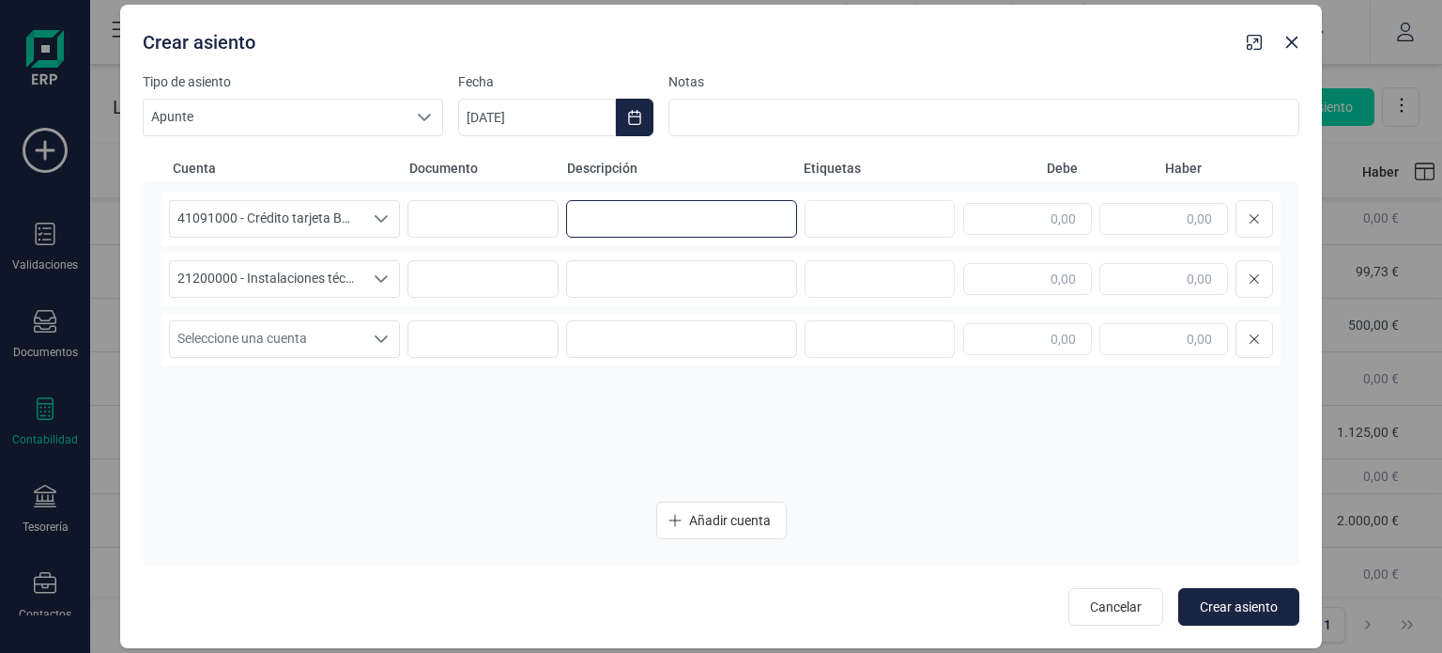
click at [627, 209] on input at bounding box center [681, 219] width 231 height 38
click at [629, 288] on input at bounding box center [681, 279] width 231 height 38
click at [683, 209] on input "Pago a crédito" at bounding box center [681, 219] width 231 height 38
paste input "Rack con rejillas y tornillos"
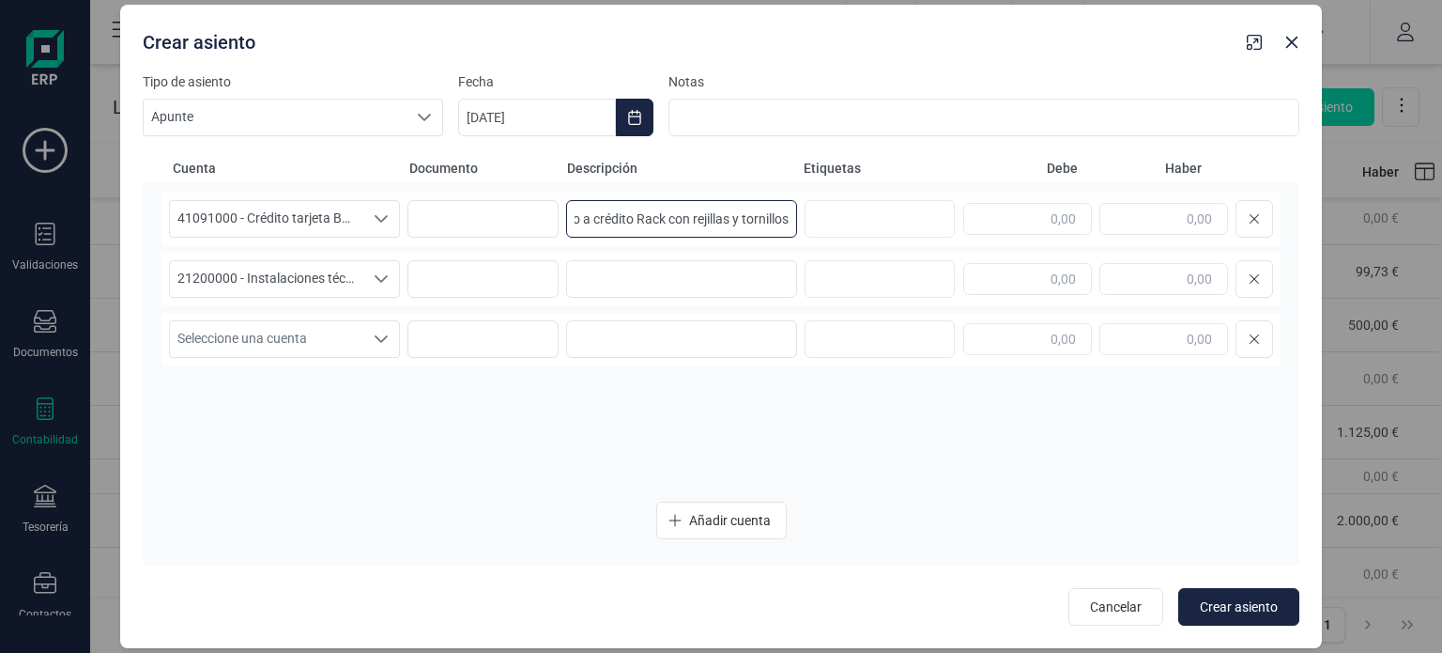
click at [635, 221] on input "Pago a crédito Rack con rejillas y tornillos" at bounding box center [681, 219] width 231 height 38
type input "Pago a crédito de rack con rejillas y tornillos"
click at [631, 278] on input at bounding box center [681, 279] width 231 height 38
paste input "Rack con rejillas y tornillos"
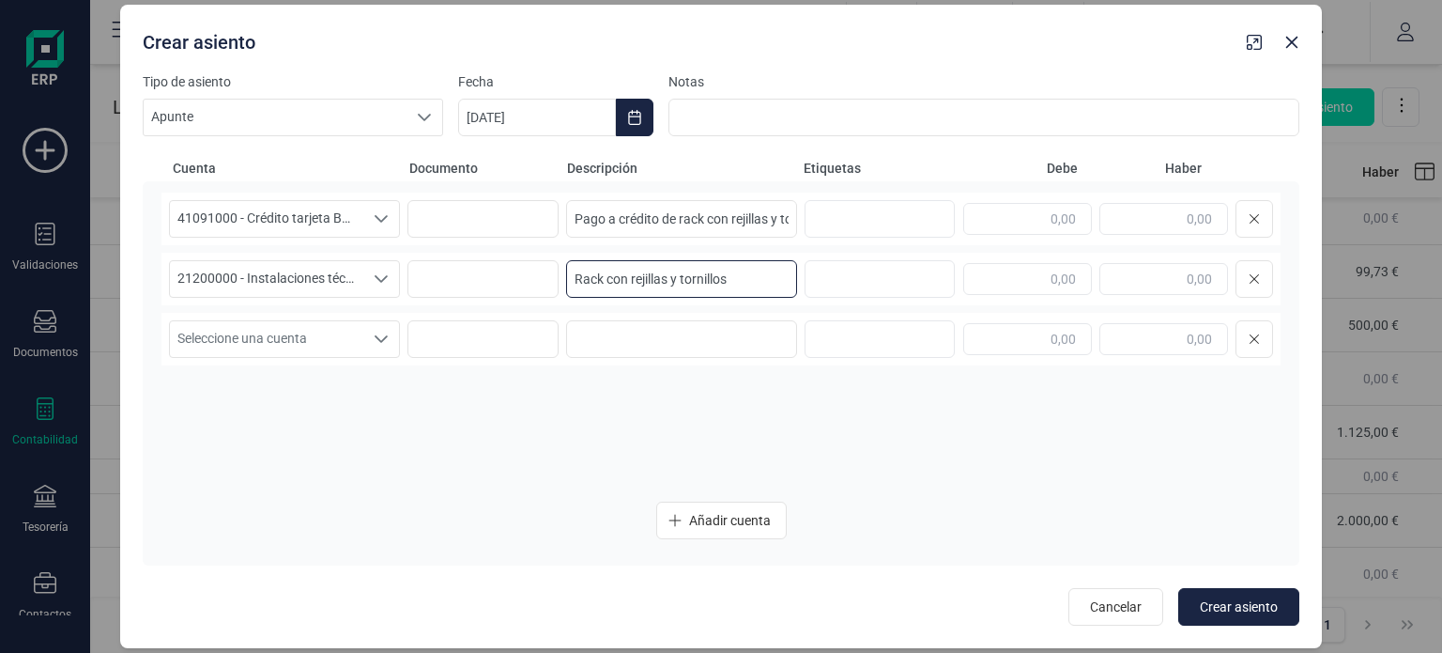
type input "Rack con rejillas y tornillos"
click at [419, 128] on div at bounding box center [425, 118] width 36 height 36
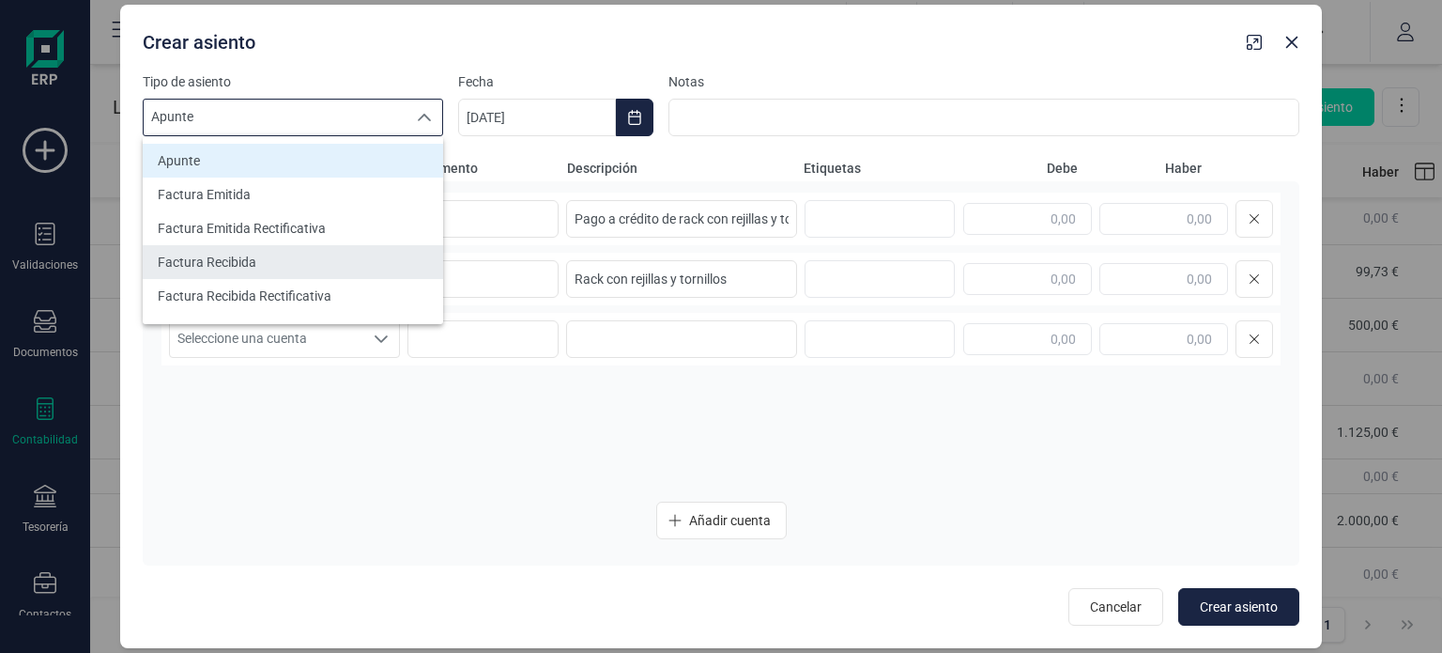
click at [348, 260] on li "Factura Recibida" at bounding box center [293, 262] width 301 height 34
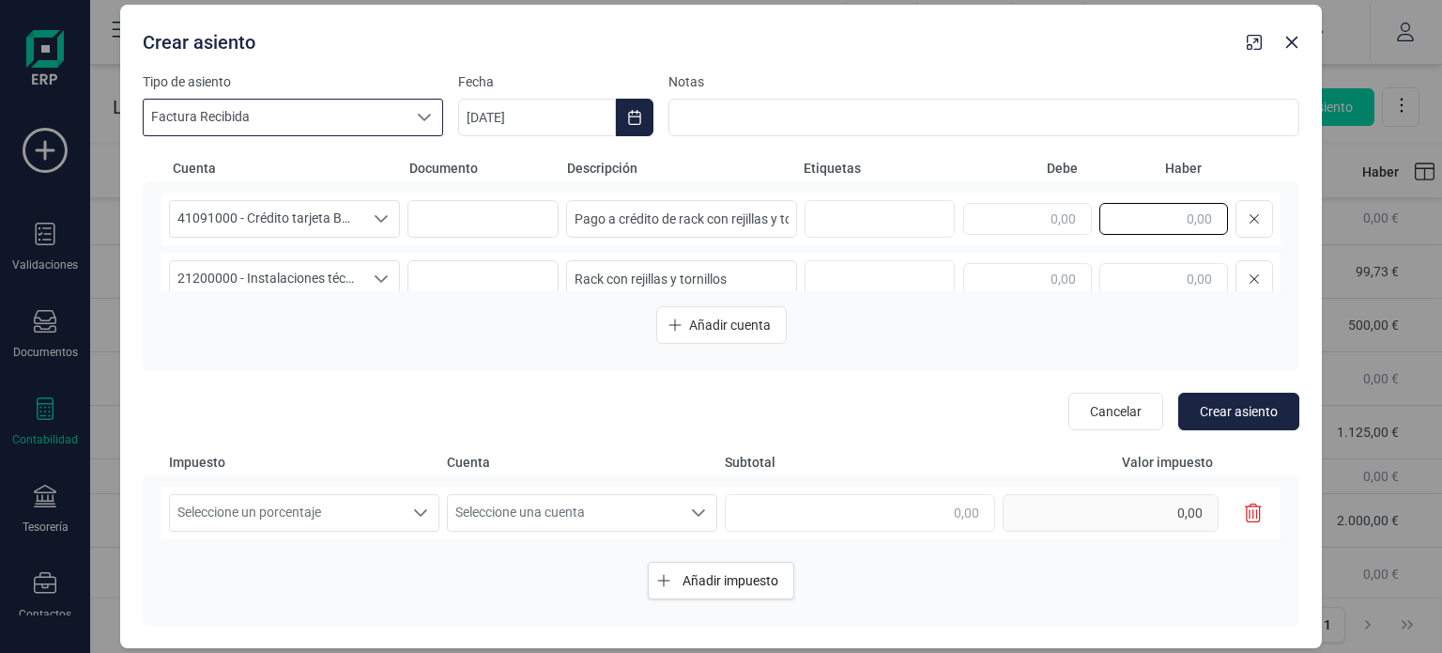
click at [1179, 214] on input "text" at bounding box center [1164, 219] width 129 height 32
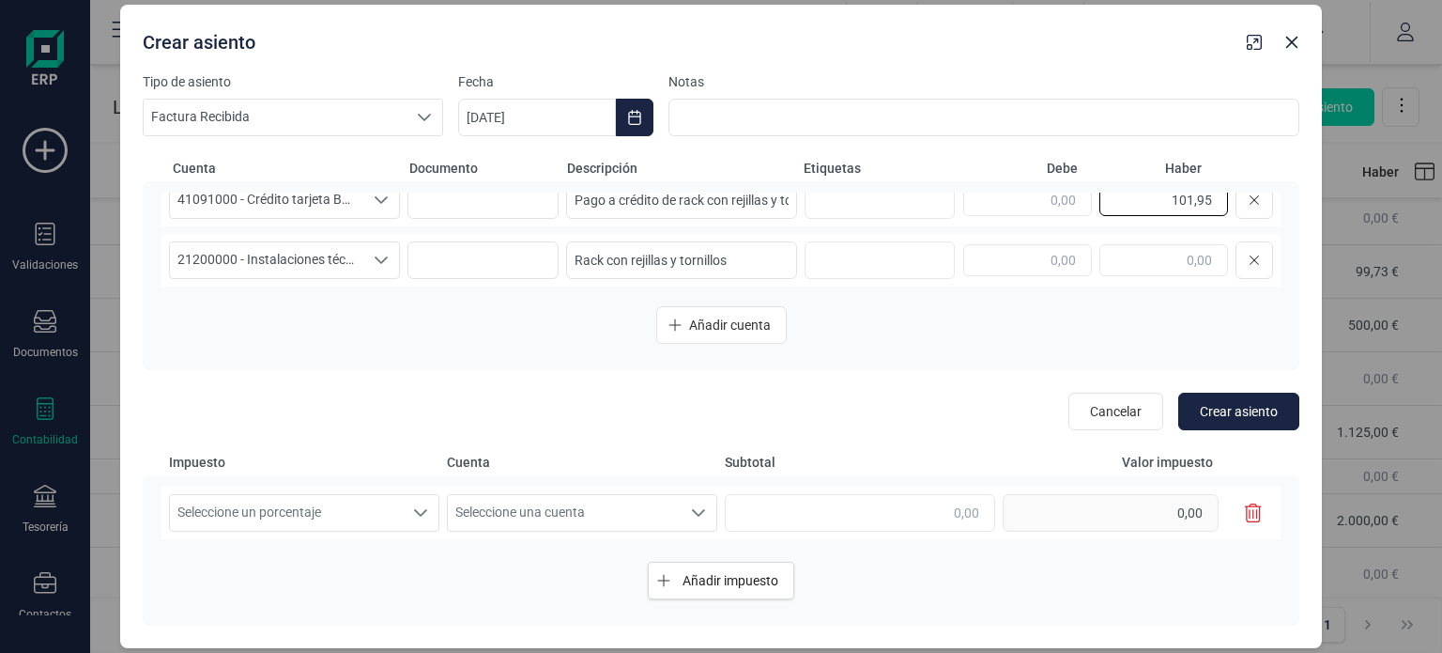
scroll to position [25, 0]
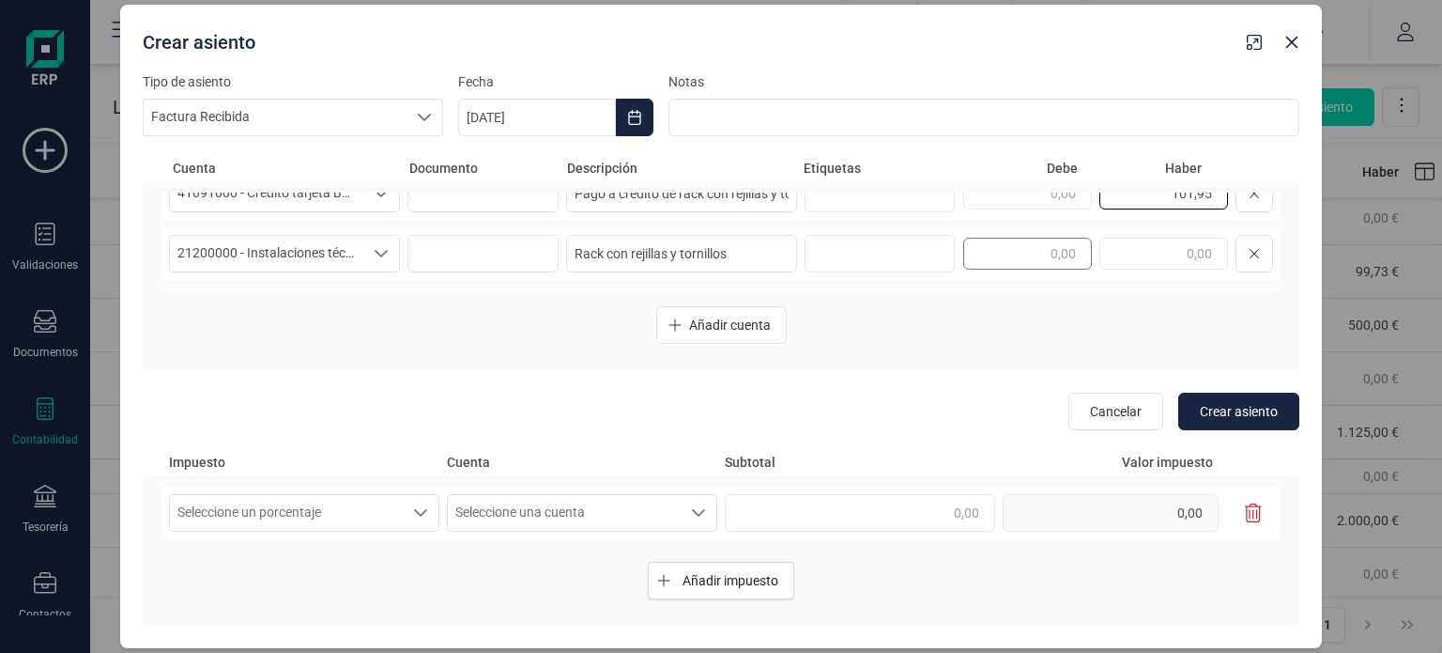
type input "101,95"
click at [1056, 258] on input "text" at bounding box center [1027, 254] width 129 height 32
click at [1093, 251] on div "101,95" at bounding box center [1118, 254] width 310 height 38
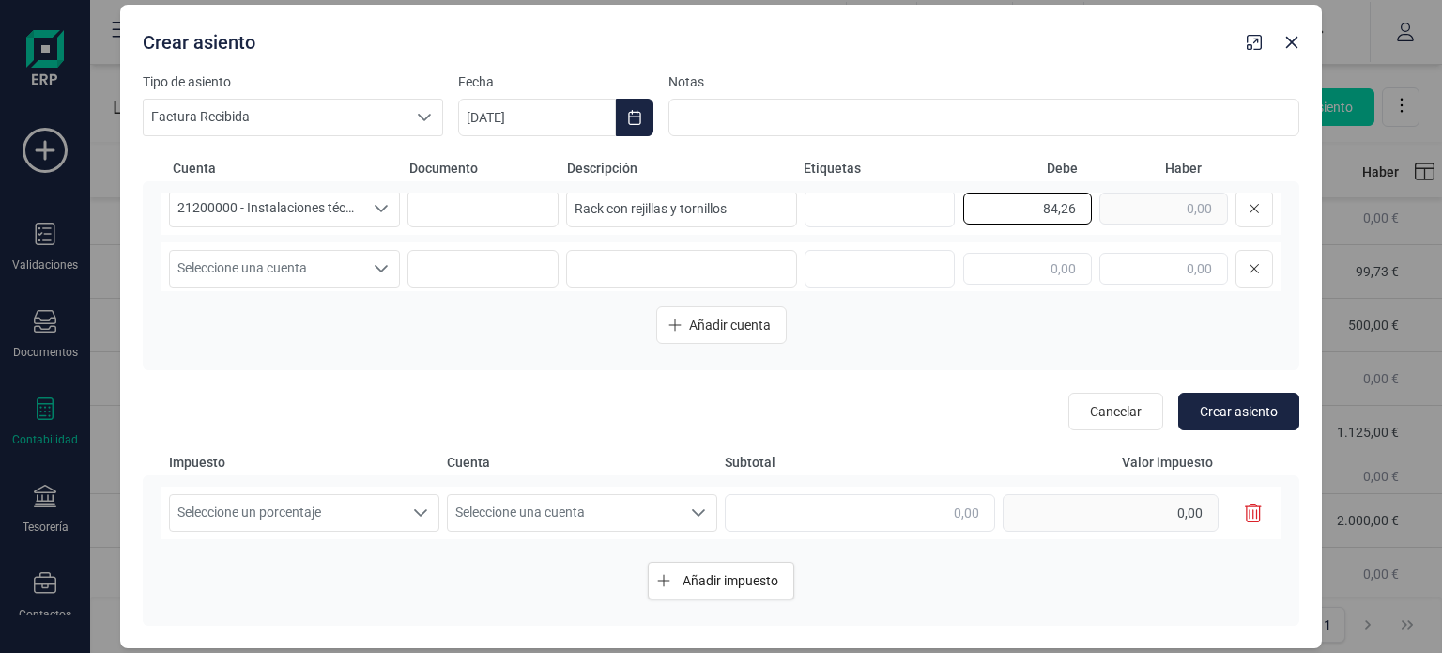
scroll to position [82, 0]
type input "84,26"
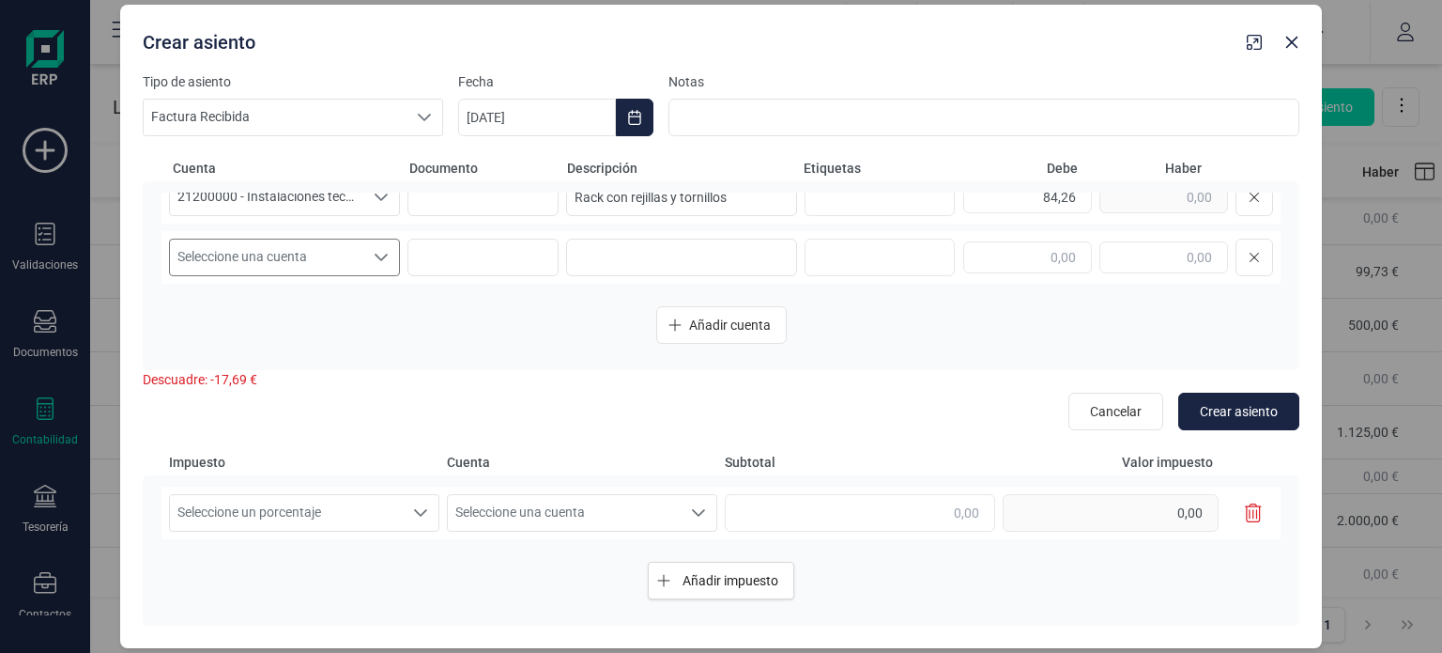
click at [357, 245] on span "Seleccione una cuenta" at bounding box center [266, 257] width 193 height 36
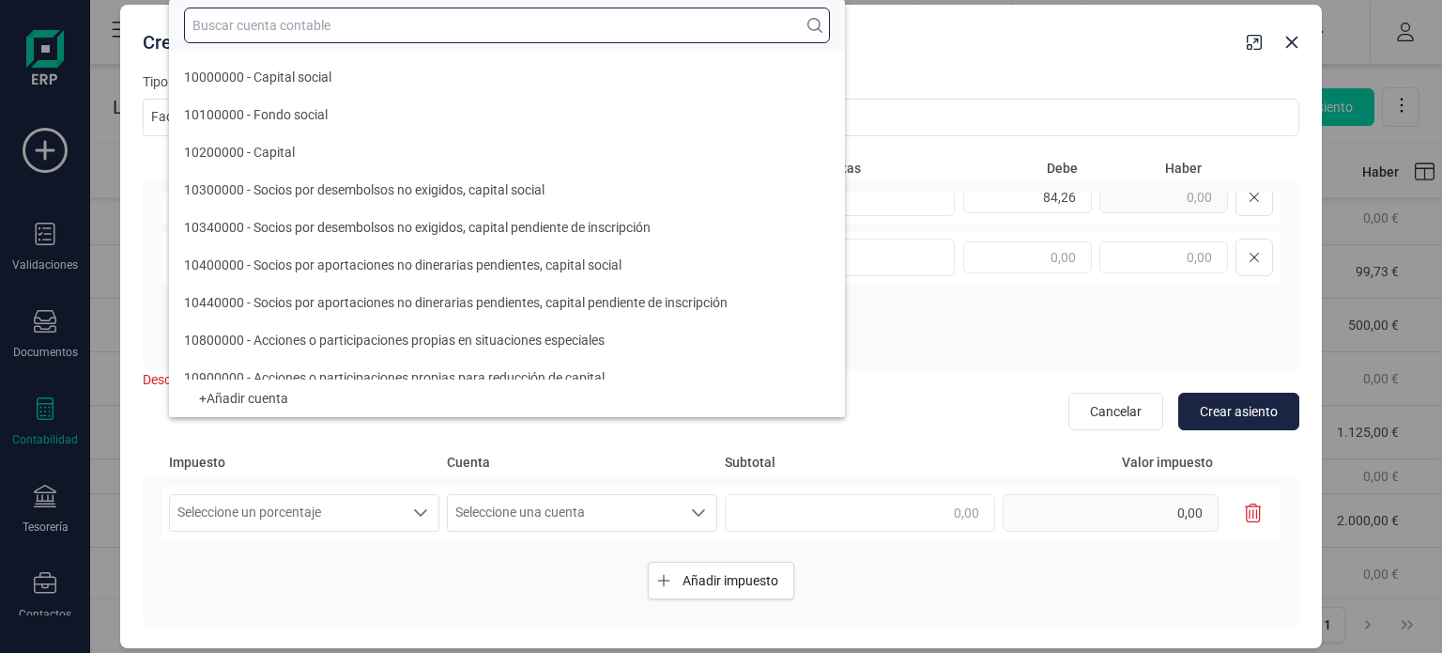
click at [327, 24] on input "text" at bounding box center [507, 26] width 646 height 36
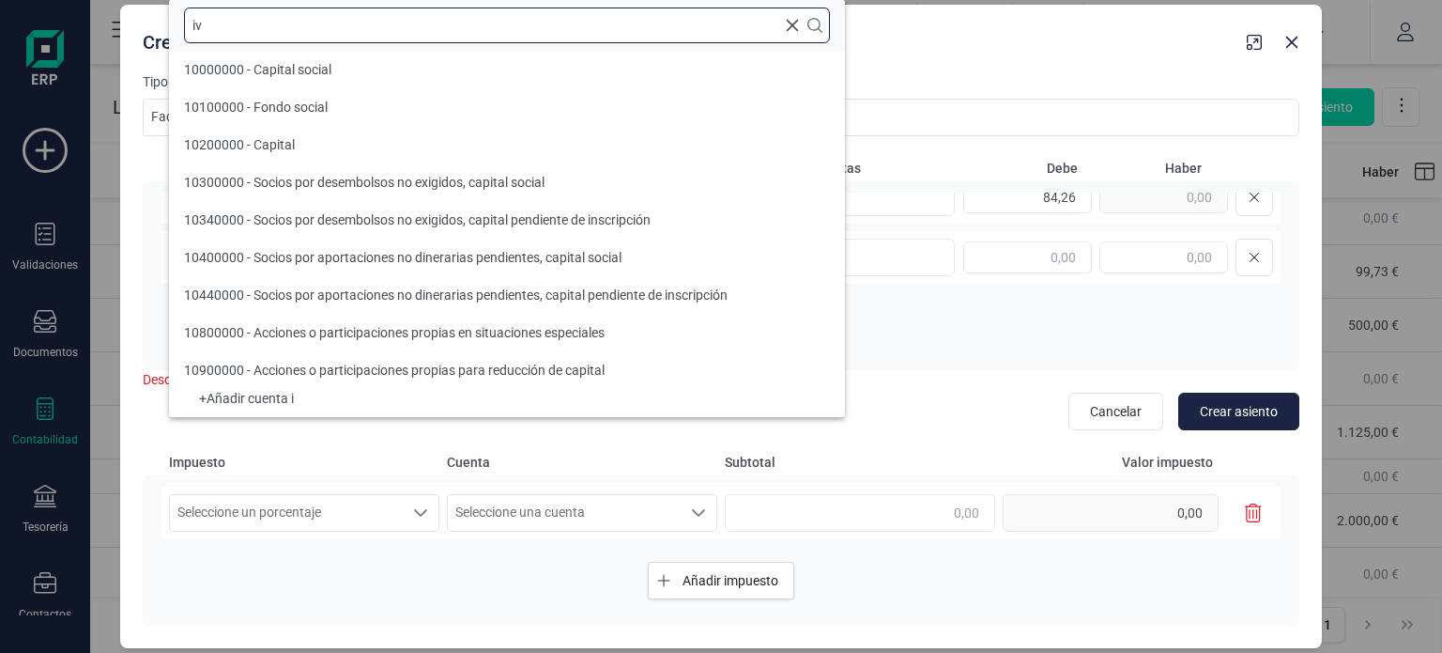
type input "ivs"
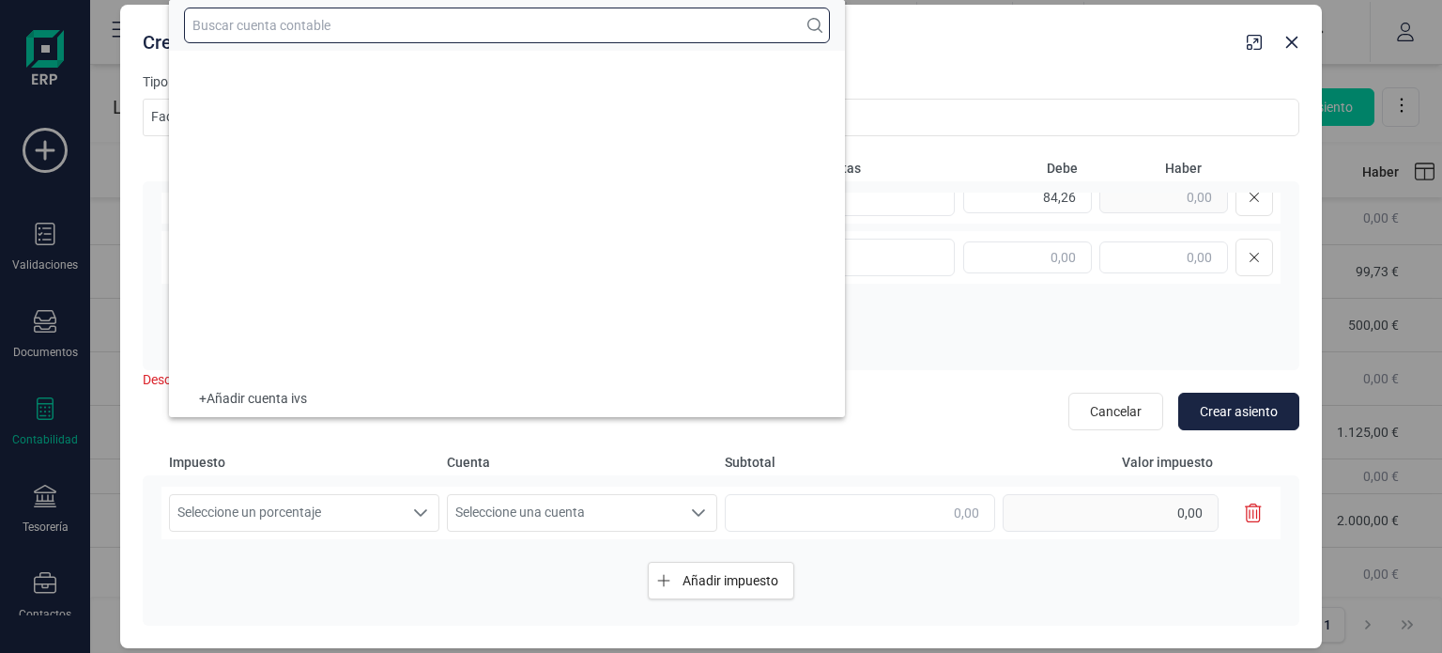
scroll to position [0, 0]
click at [356, 18] on input "text" at bounding box center [507, 26] width 646 height 36
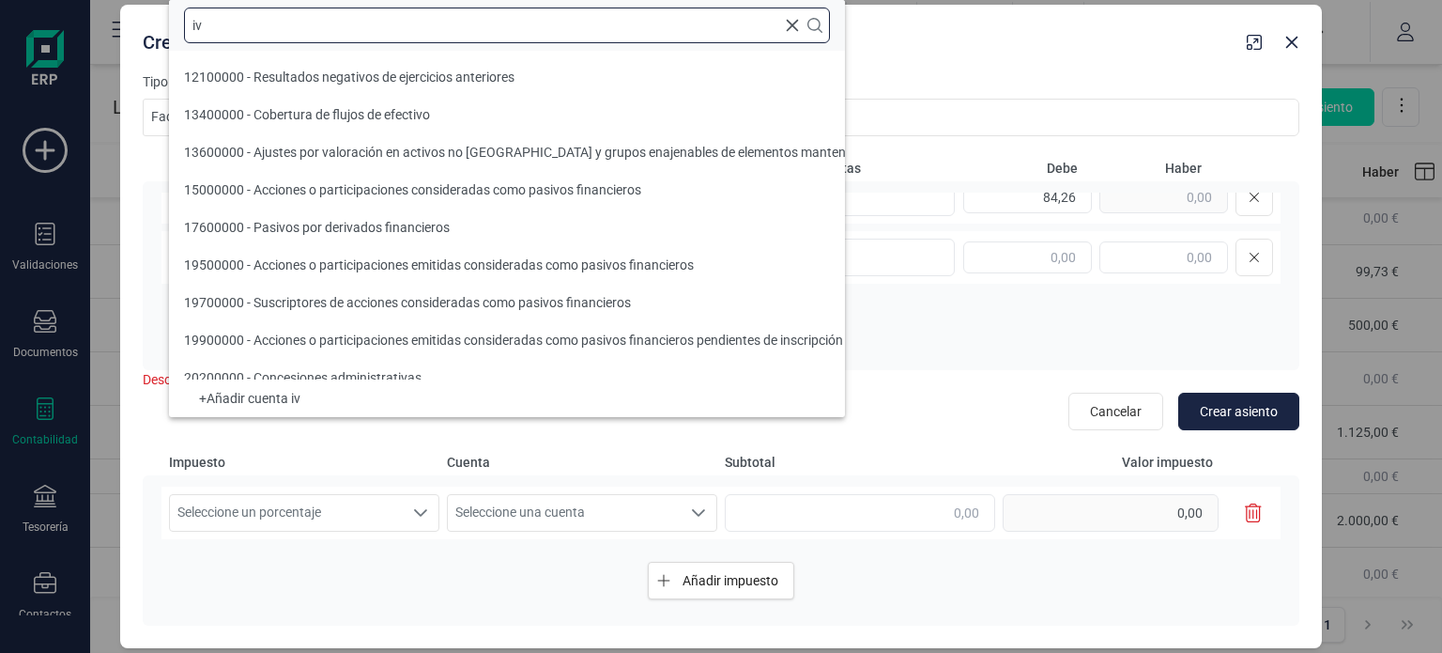
scroll to position [8, 0]
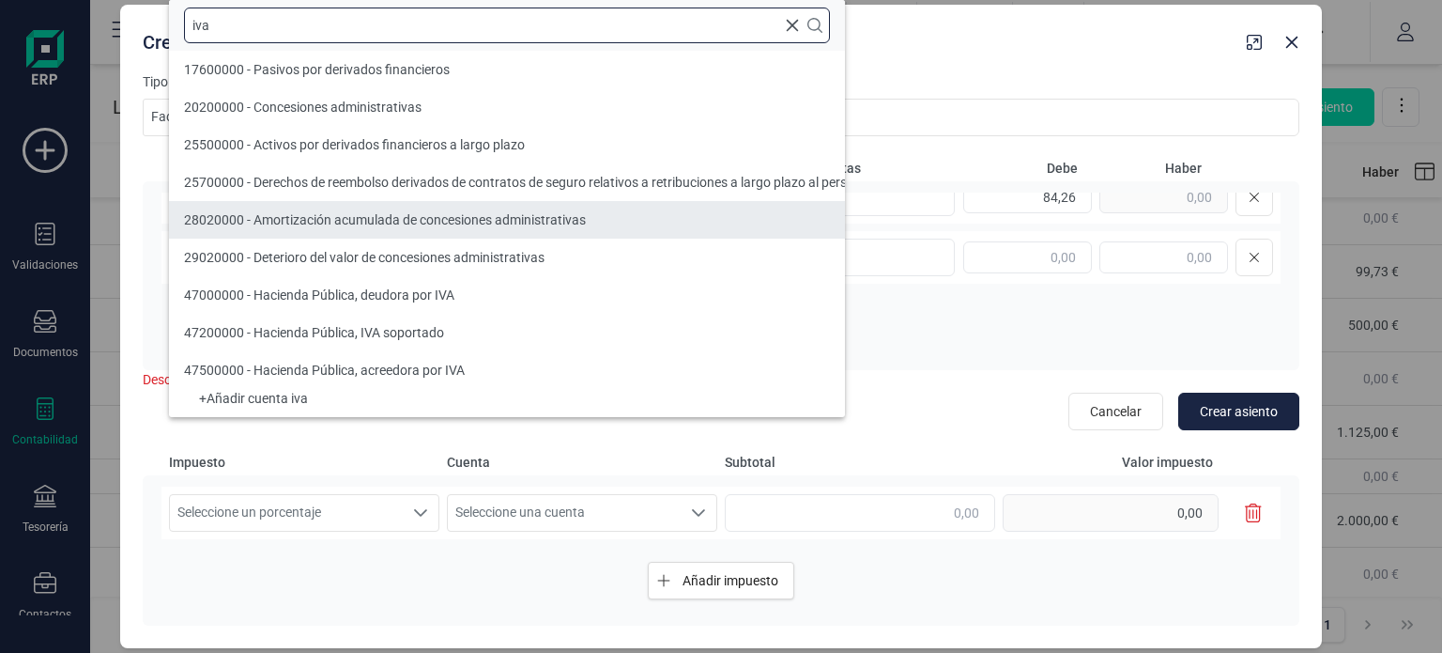
type input "iva"
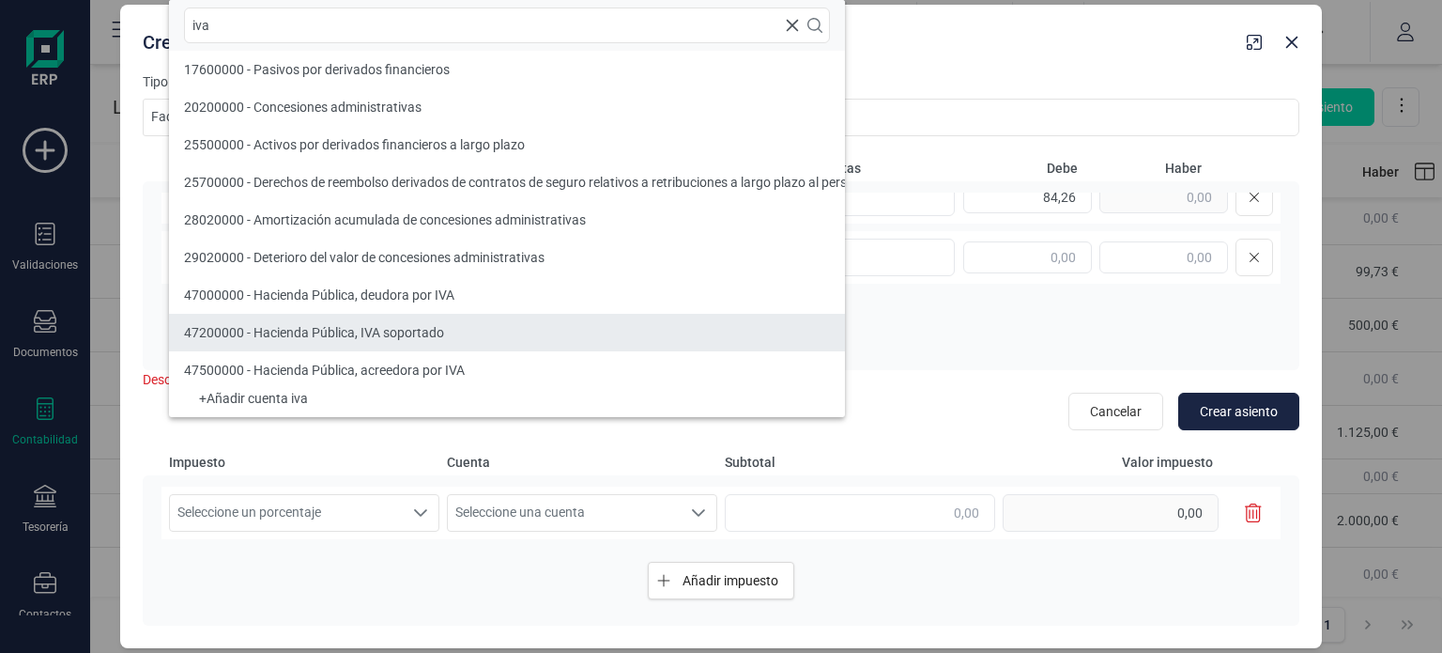
click at [432, 321] on li "47200000 - Hacienda Pública, IVA soportado" at bounding box center [528, 333] width 718 height 38
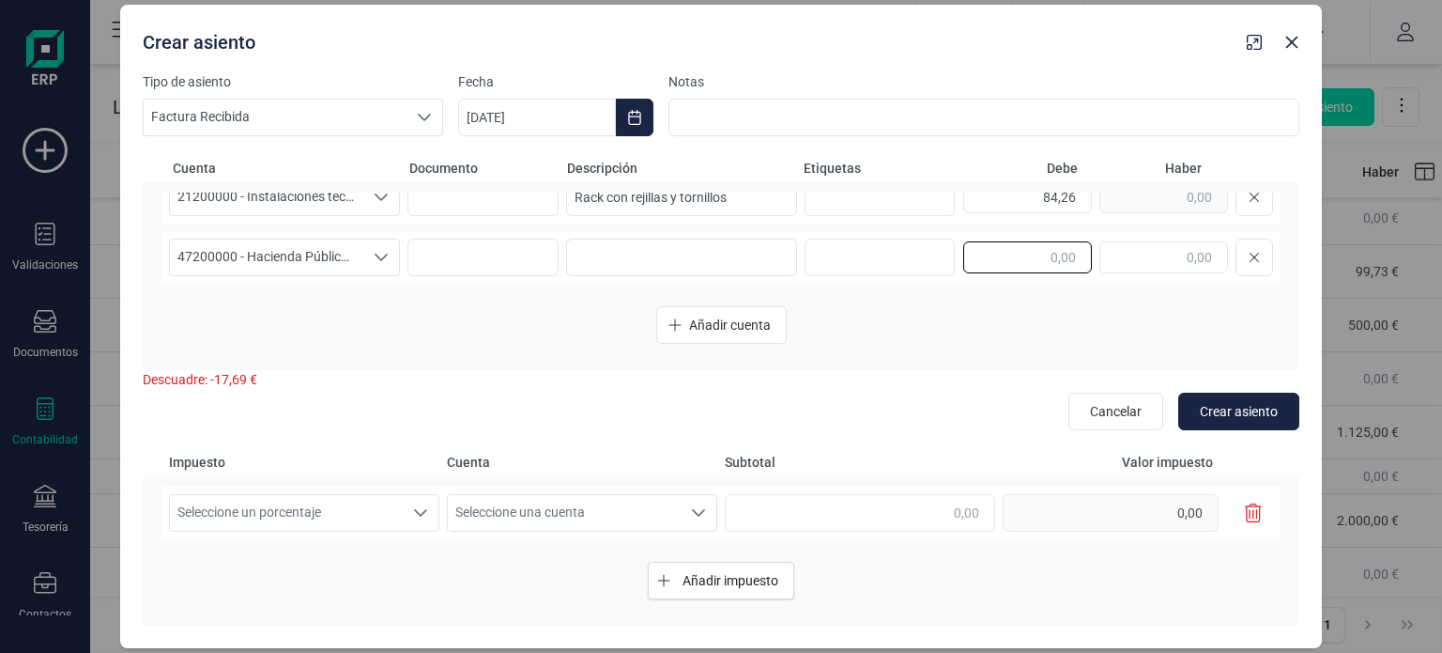
click at [1061, 266] on input "text" at bounding box center [1027, 257] width 129 height 32
type input "17,69"
click at [624, 258] on input at bounding box center [681, 258] width 231 height 38
click at [408, 504] on div "Seleccione un porcentaje" at bounding box center [421, 513] width 36 height 36
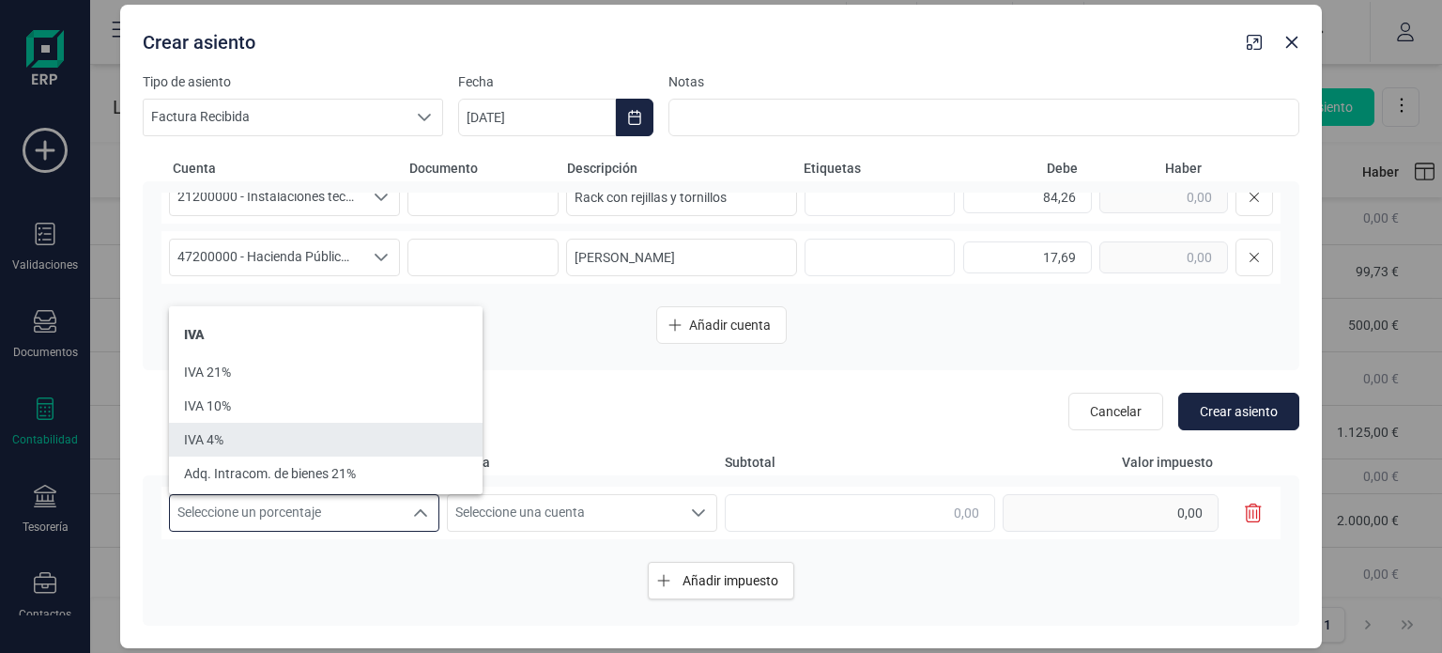
scroll to position [30, 0]
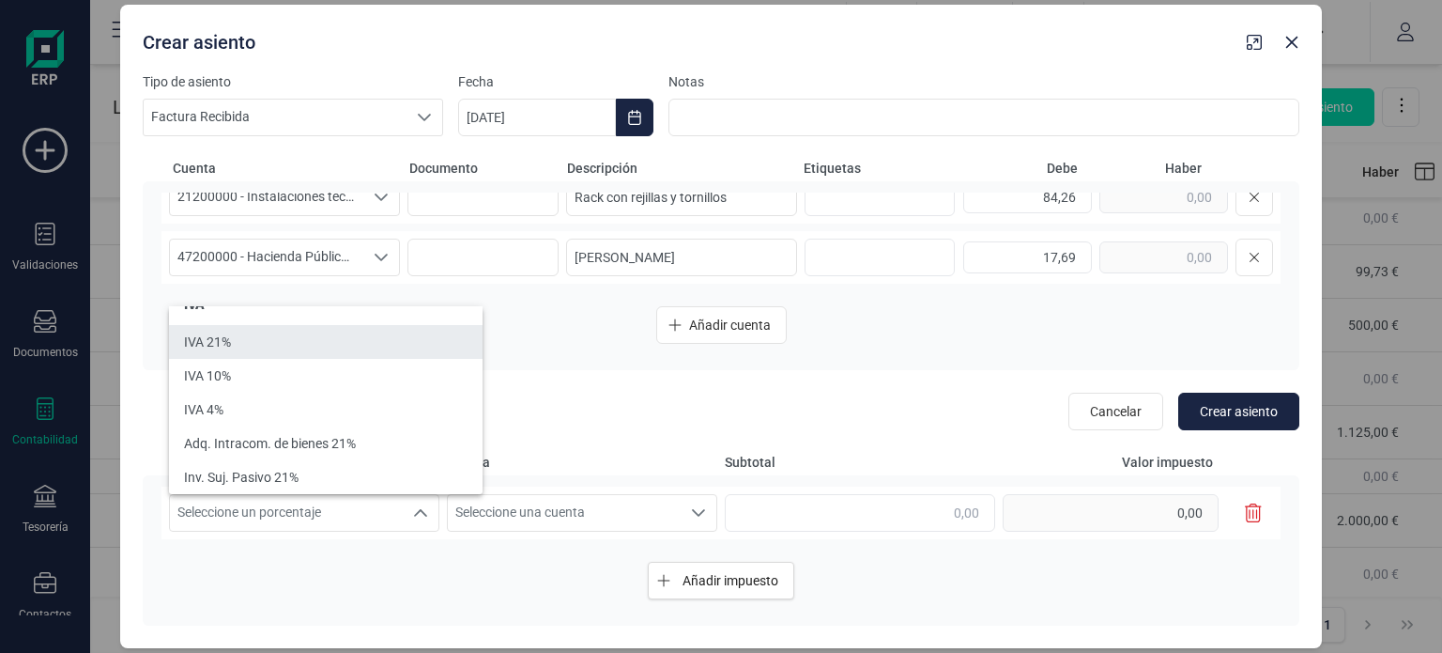
click at [357, 352] on li "IVA 21%" at bounding box center [326, 342] width 314 height 34
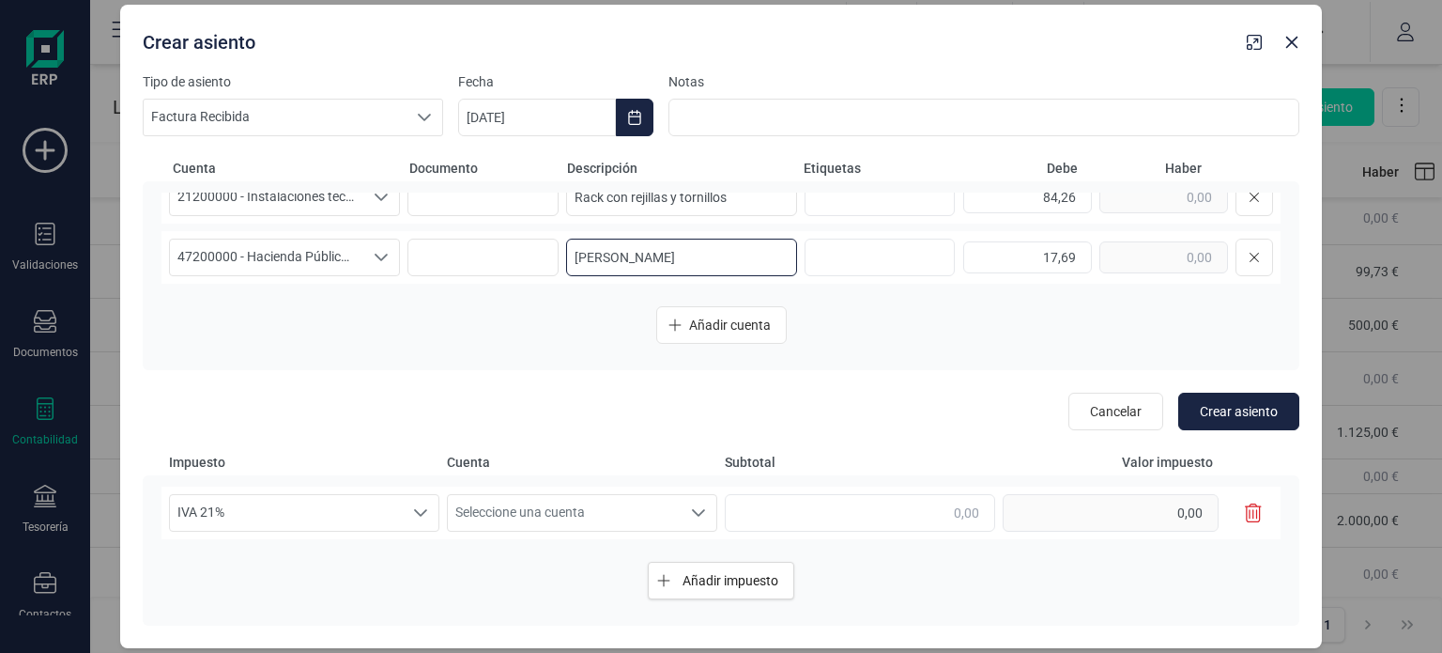
click at [644, 255] on input "[PERSON_NAME]" at bounding box center [681, 258] width 231 height 38
type input "[PERSON_NAME] HMF"
click at [660, 514] on span "Seleccione una cuenta" at bounding box center [564, 513] width 233 height 36
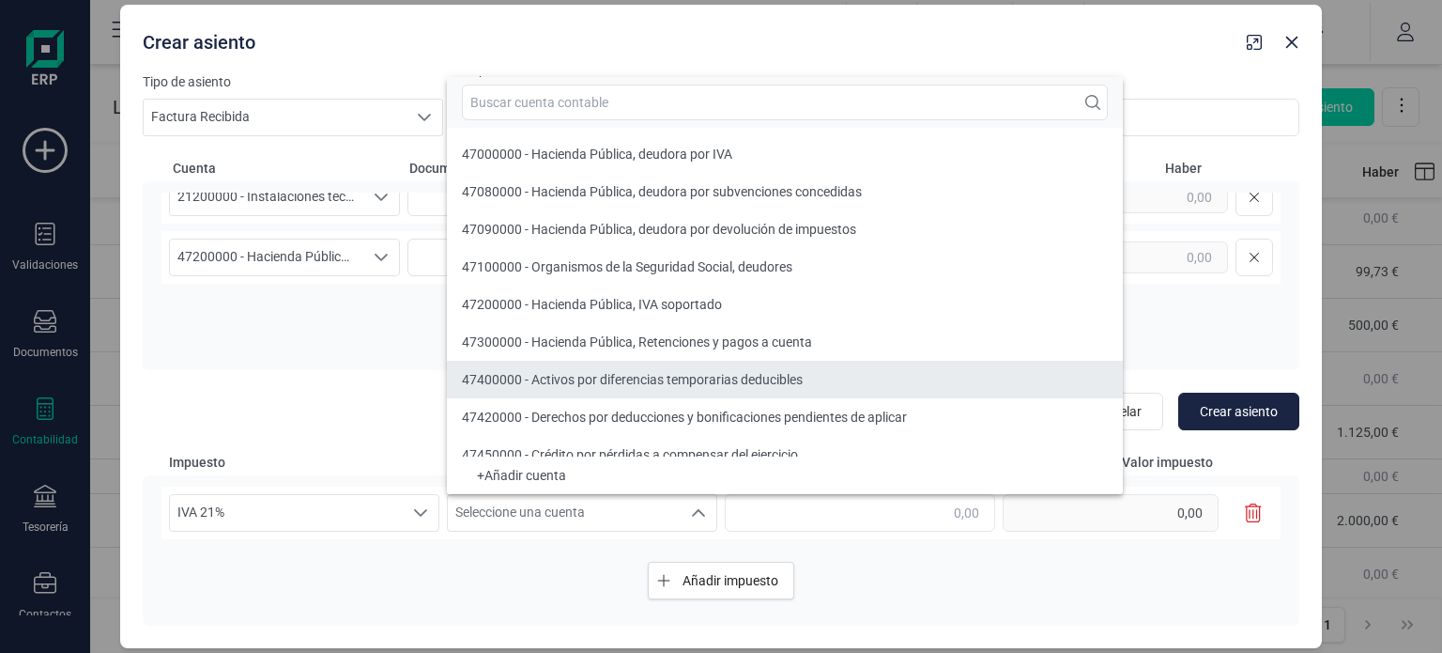
scroll to position [17, 0]
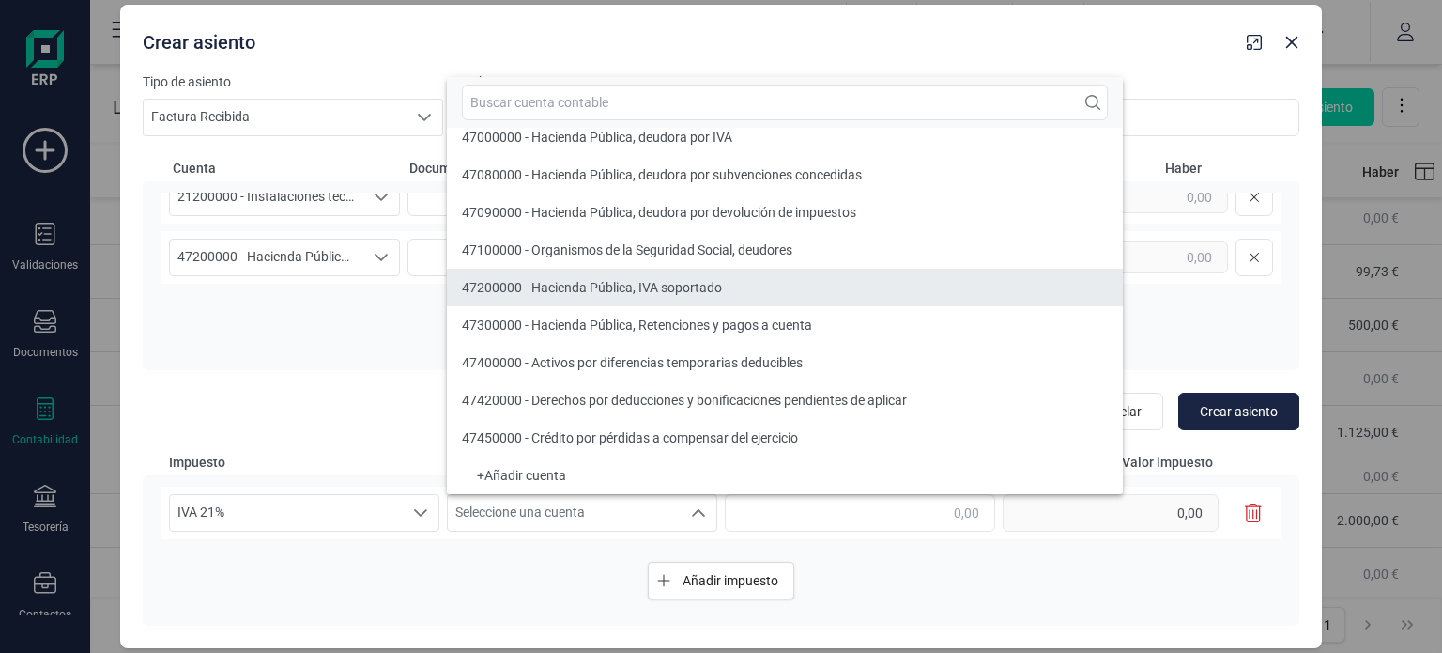
click at [701, 296] on li "47200000 - Hacienda Pública, IVA soportado" at bounding box center [785, 288] width 676 height 38
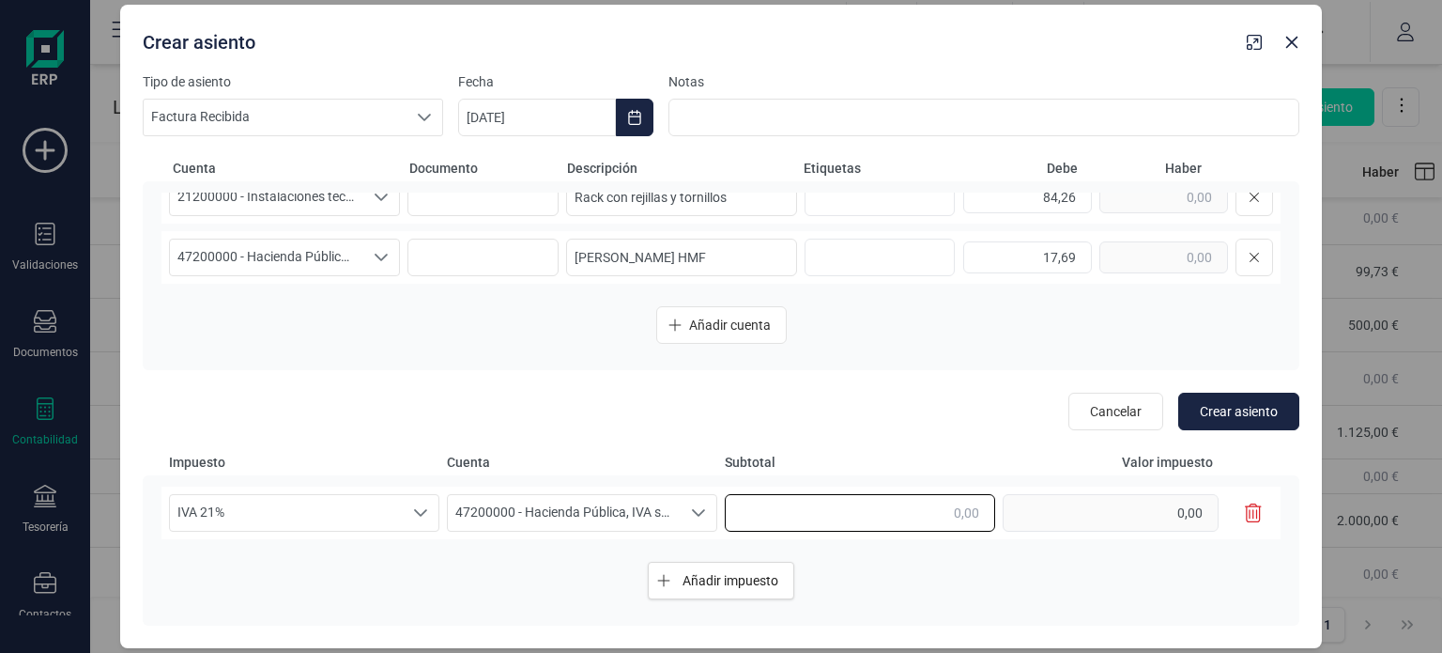
click at [914, 510] on input "text" at bounding box center [860, 513] width 270 height 38
type input "84,26"
type input "17,69"
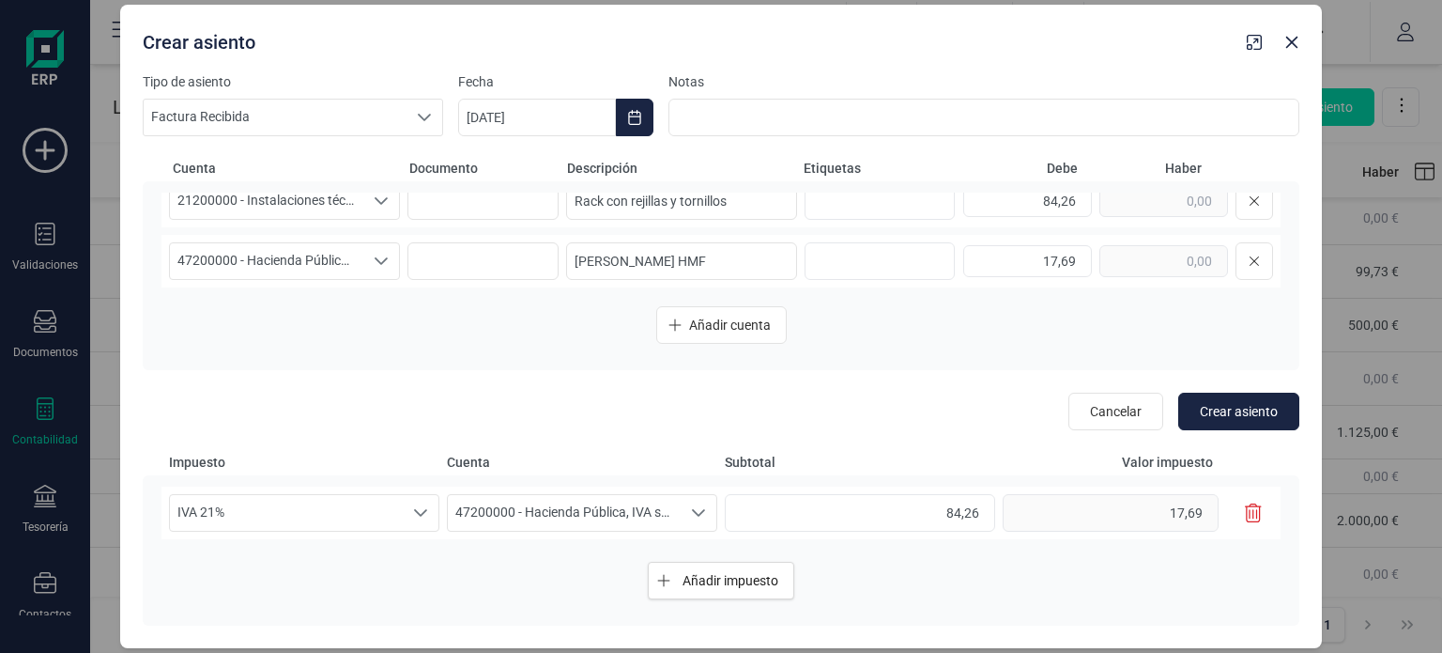
scroll to position [80, 0]
click at [1232, 405] on span "Crear asiento" at bounding box center [1239, 411] width 78 height 19
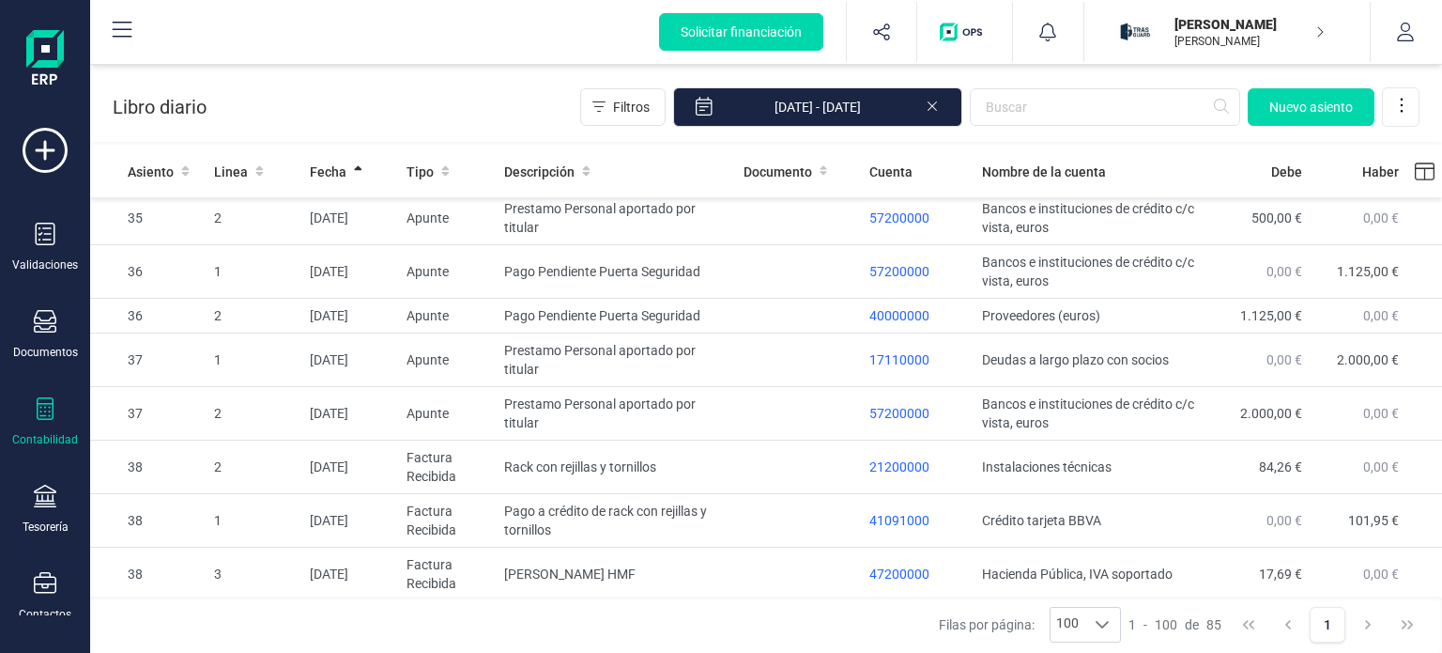
scroll to position [4054, 0]
click at [763, 529] on td at bounding box center [799, 521] width 127 height 54
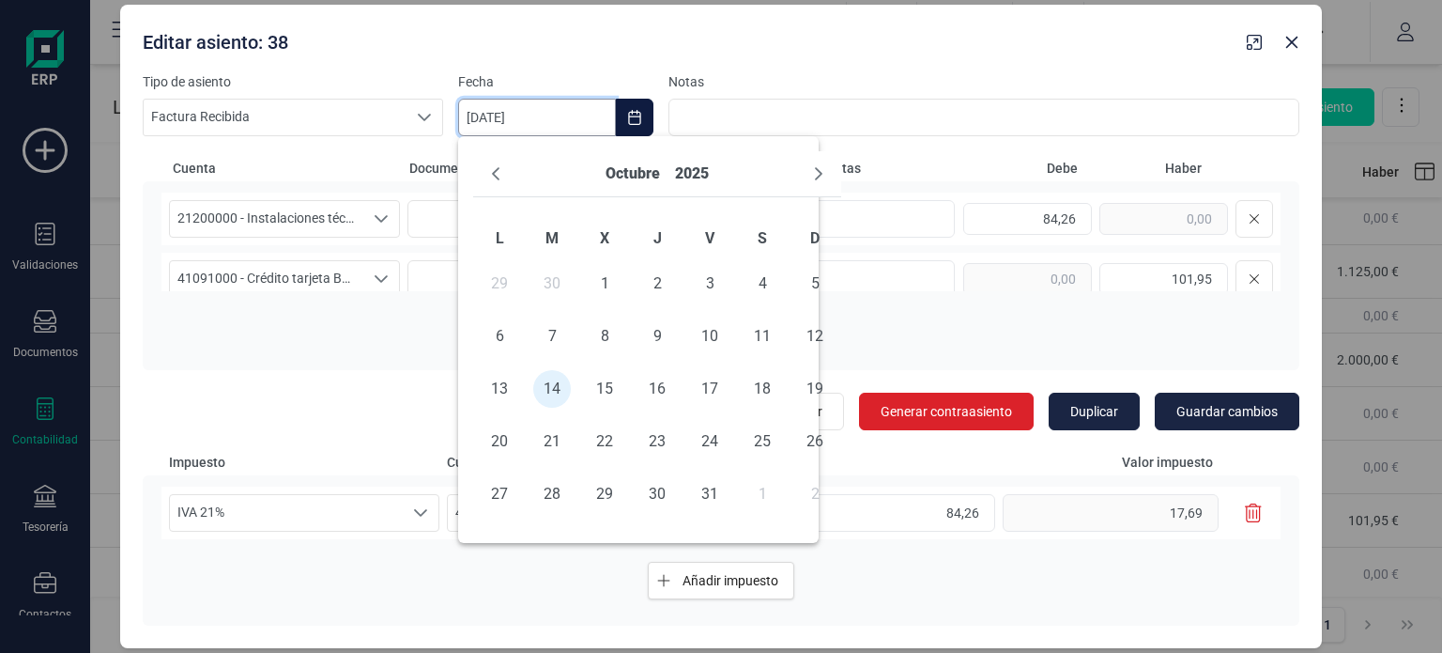
click at [590, 118] on input "[DATE]" at bounding box center [537, 118] width 158 height 38
click at [505, 388] on span "13" at bounding box center [500, 389] width 38 height 38
type input "[DATE]"
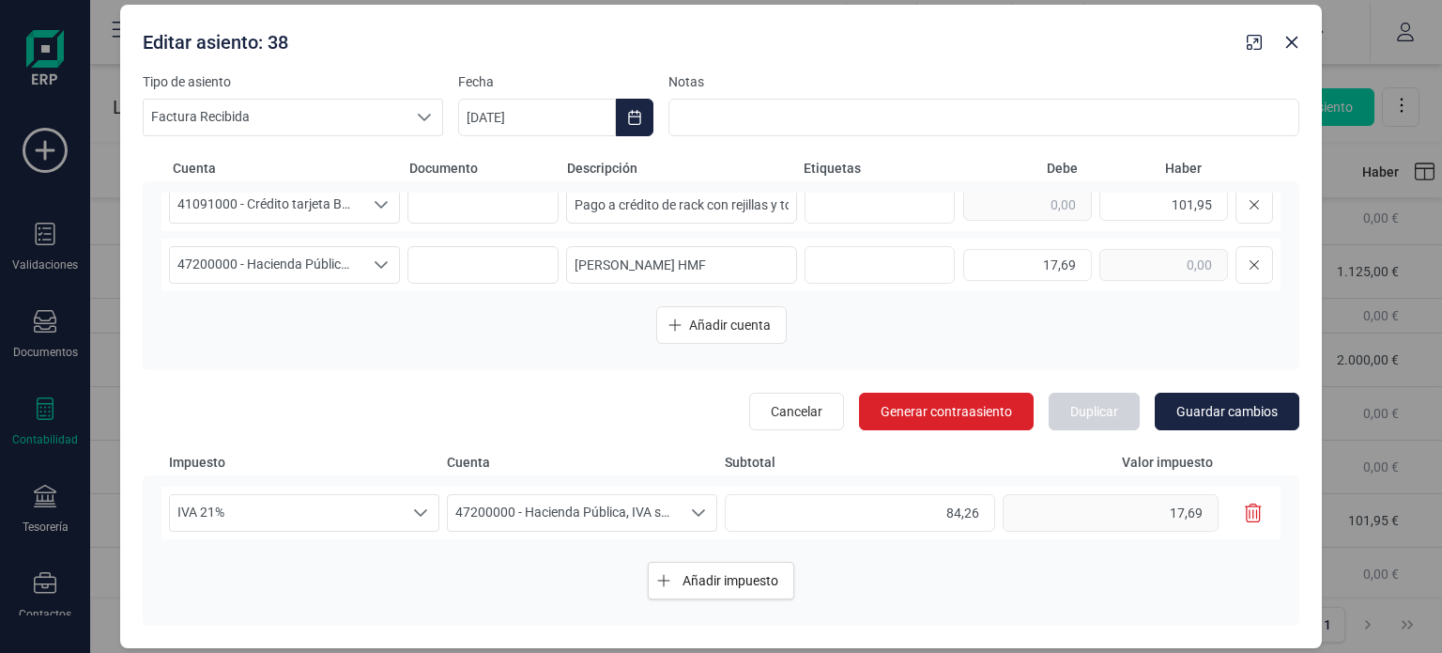
scroll to position [82, 0]
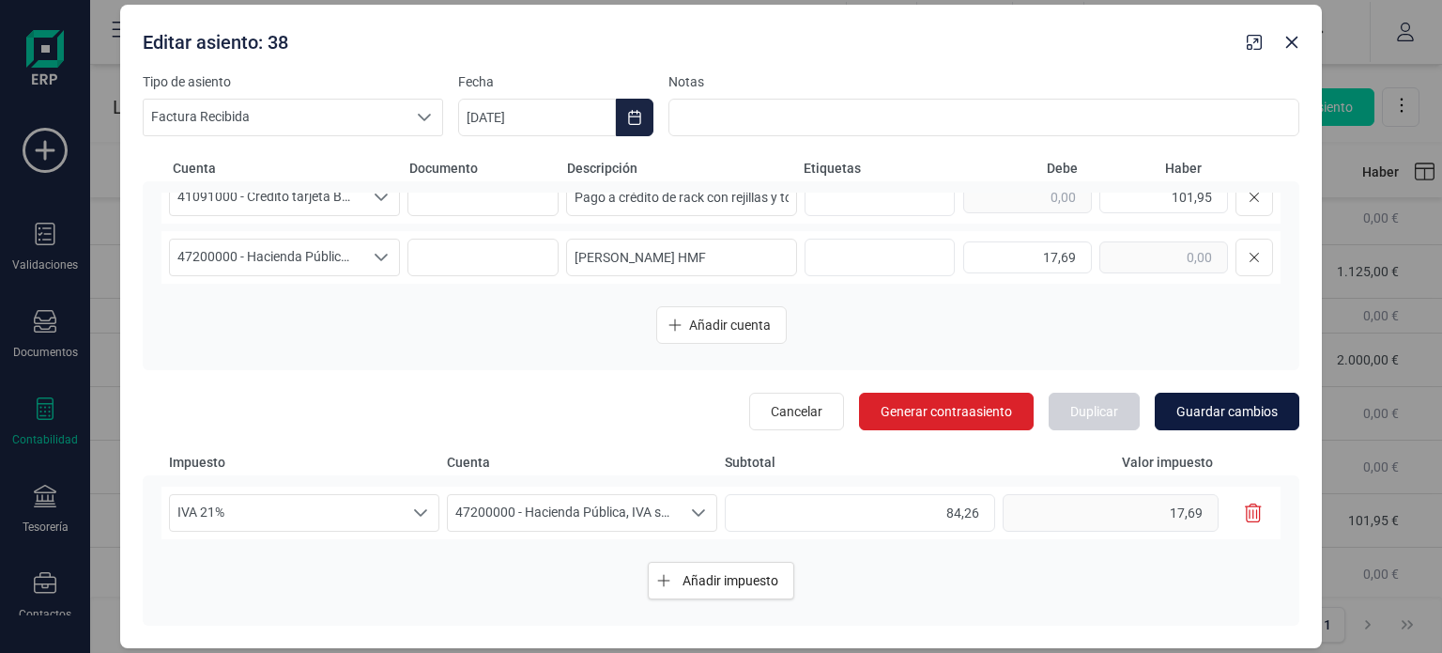
click at [1225, 408] on span "Guardar cambios" at bounding box center [1227, 411] width 101 height 19
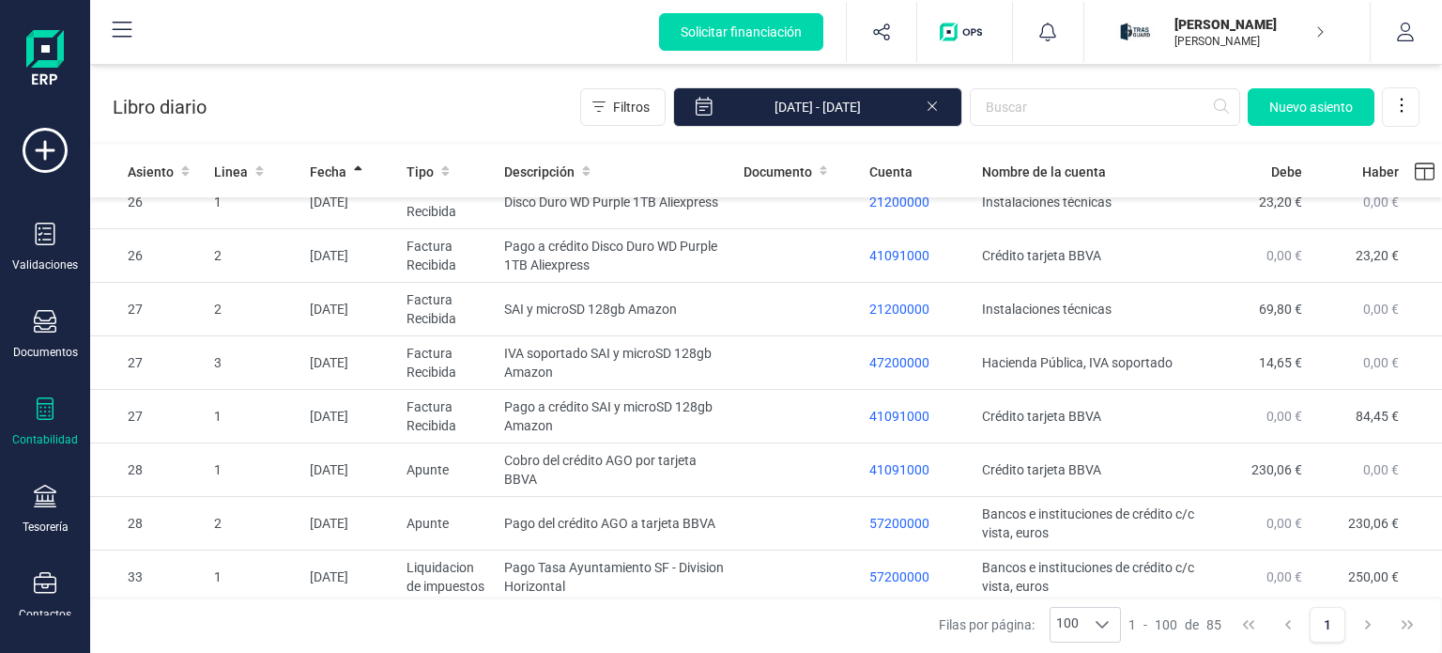
scroll to position [2791, 0]
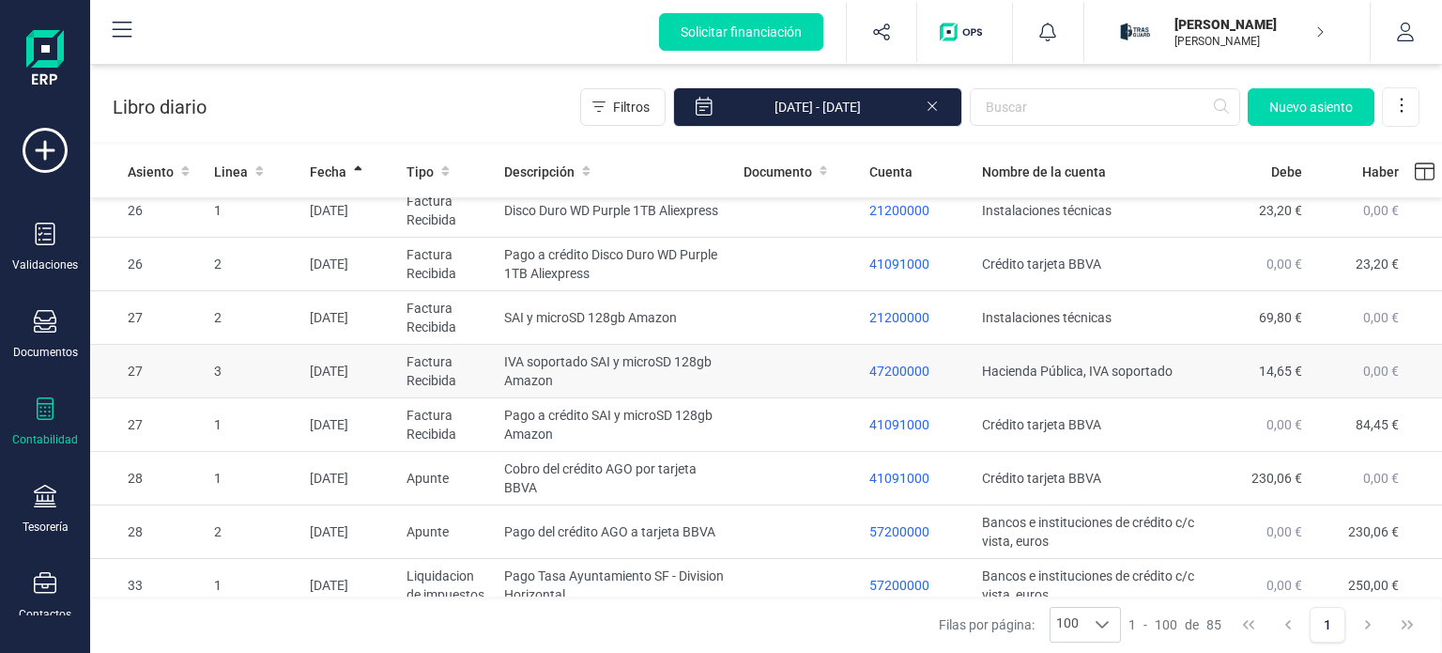
click at [756, 398] on td at bounding box center [799, 372] width 127 height 54
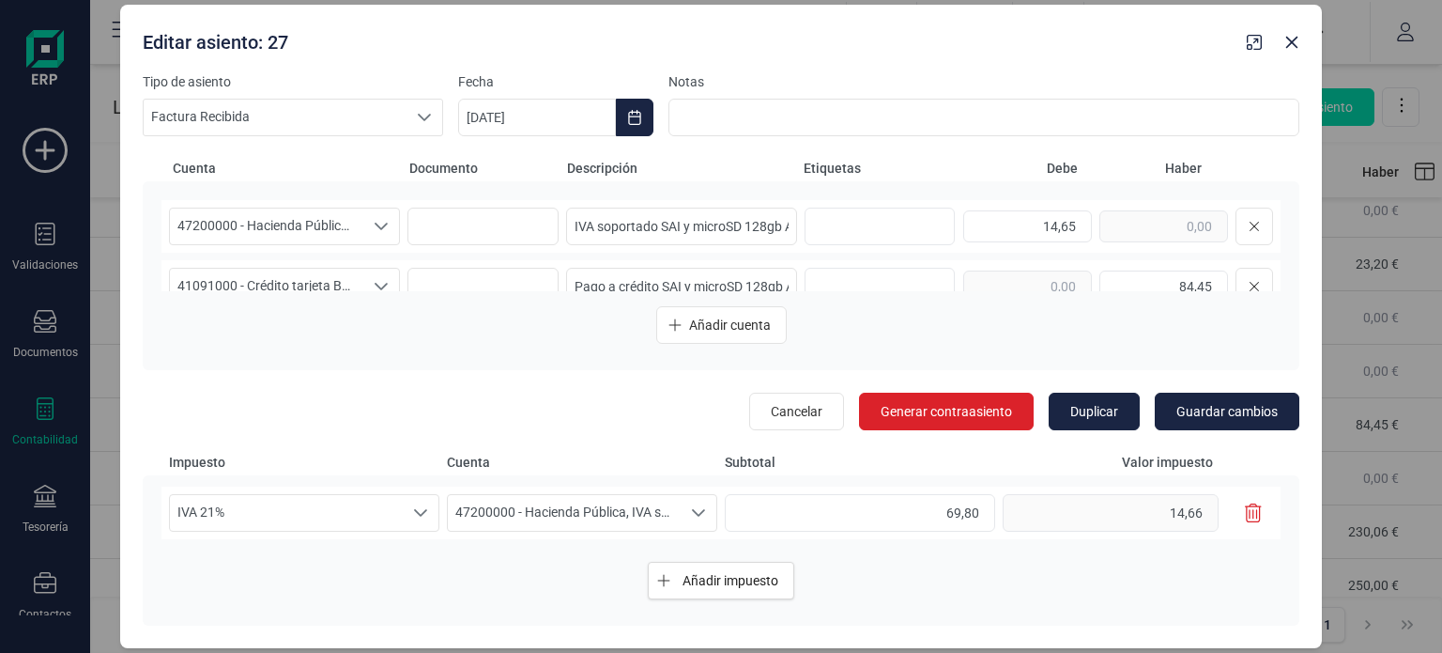
scroll to position [0, 0]
click at [1293, 40] on icon "Close" at bounding box center [1293, 43] width 12 height 12
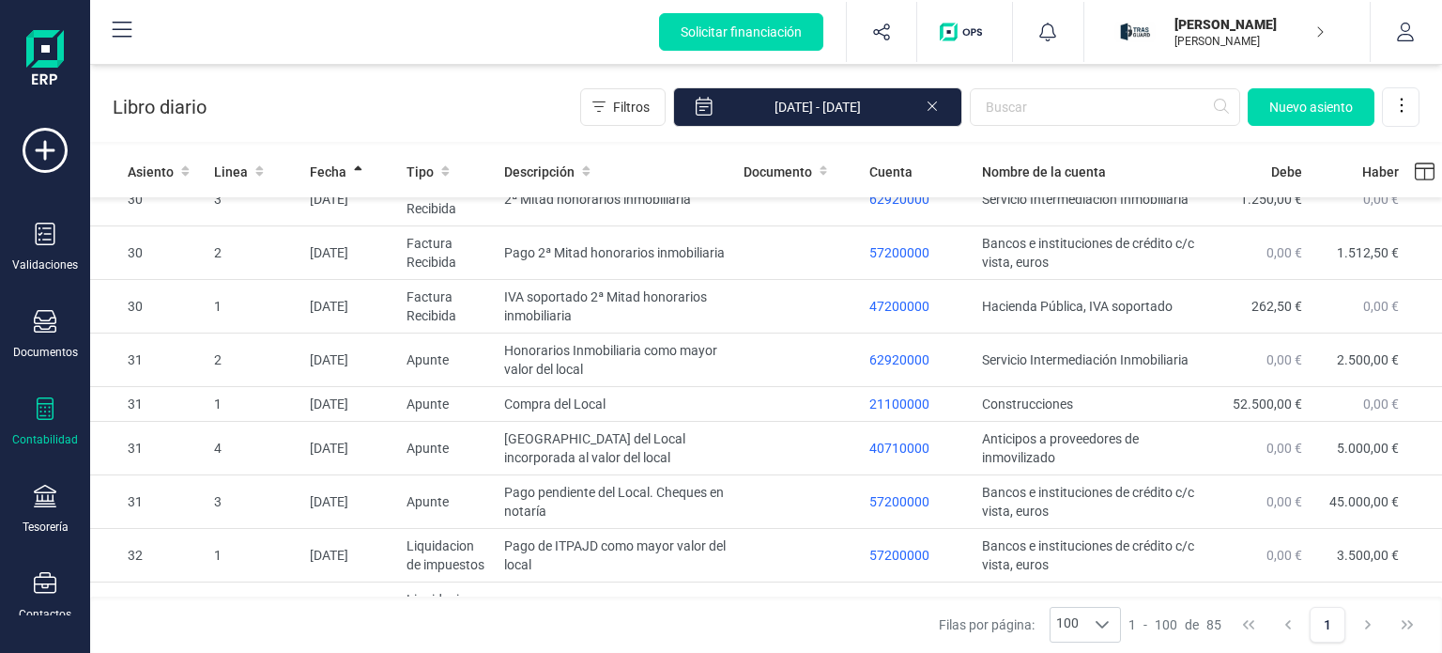
scroll to position [4054, 0]
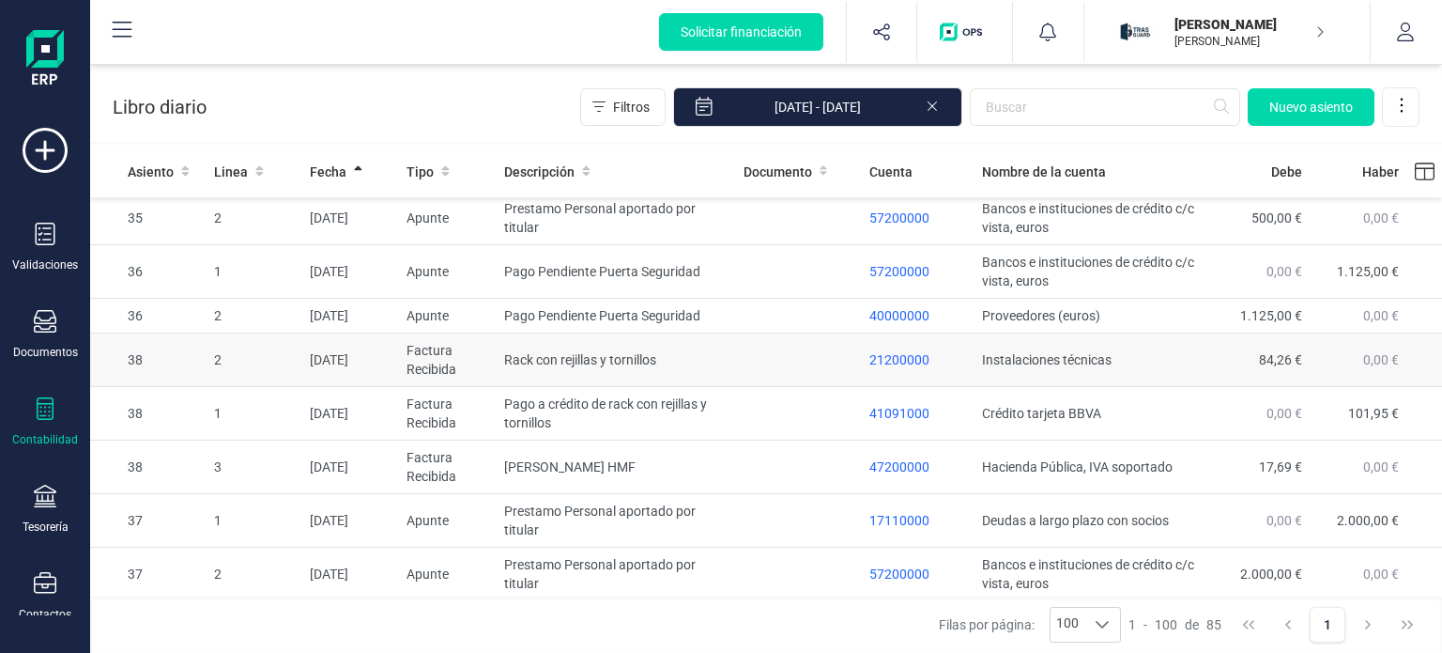
click at [748, 359] on td at bounding box center [799, 360] width 127 height 54
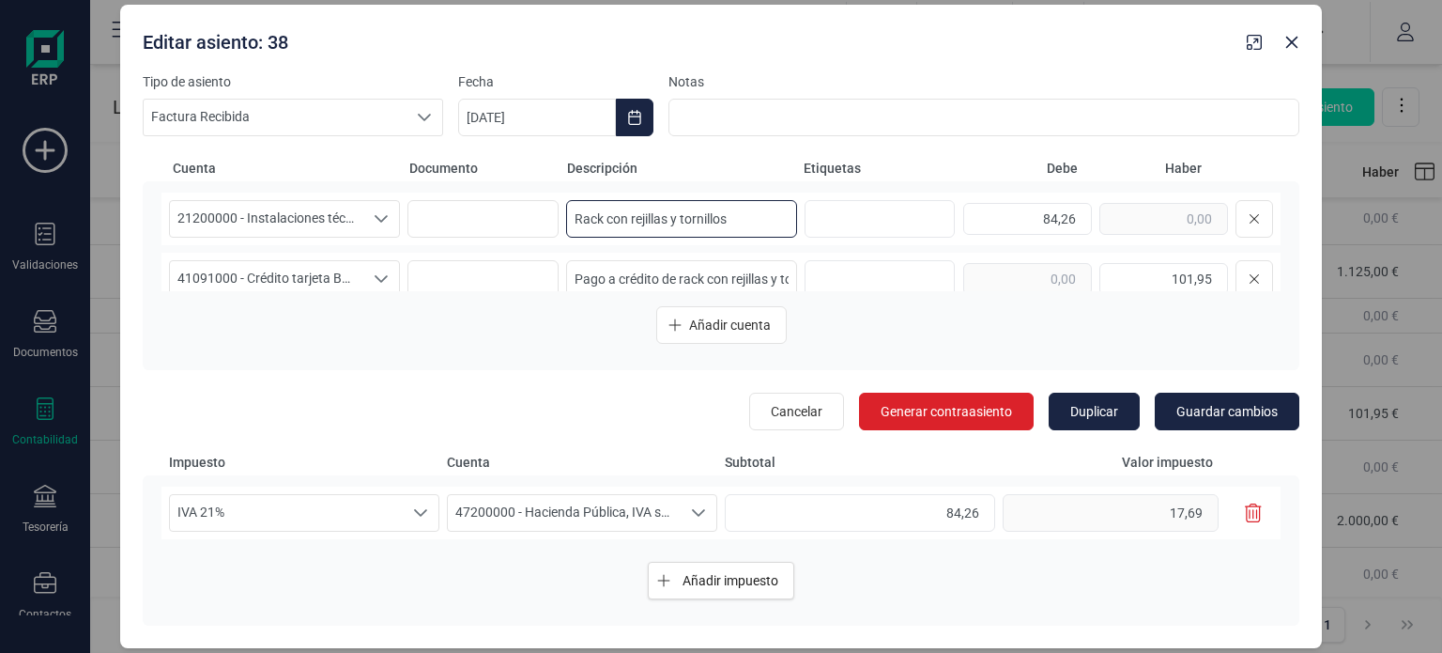
click at [576, 222] on input "Rack con rejillas y tornillos" at bounding box center [681, 219] width 231 height 38
type input "Compra rack con rejillas y tornillos"
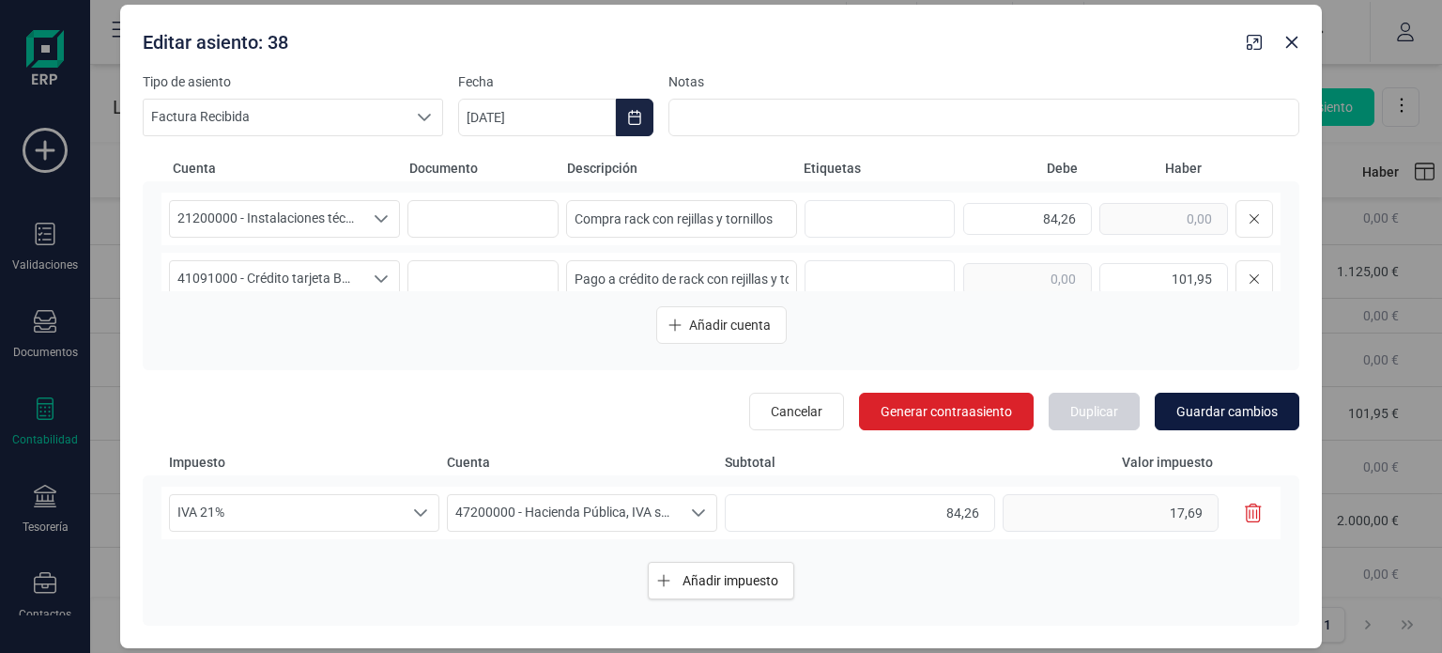
click at [1210, 398] on button "Guardar cambios" at bounding box center [1227, 412] width 145 height 38
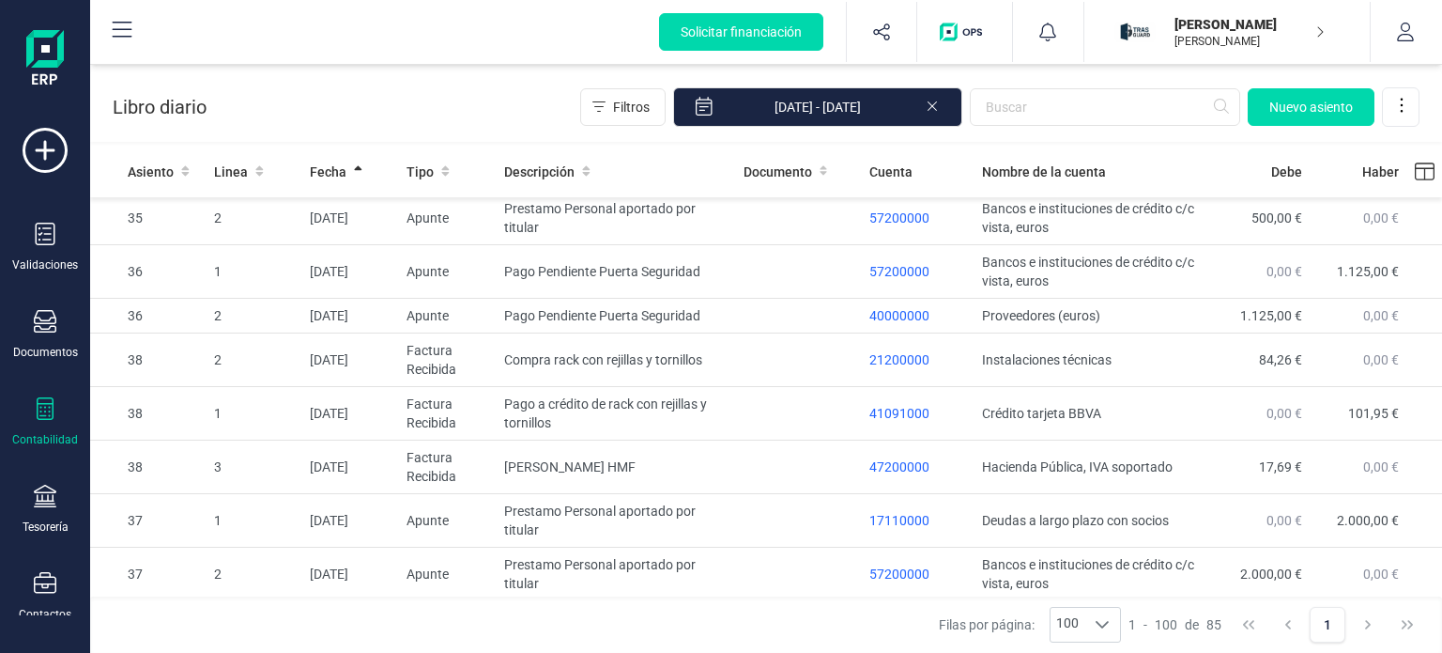
click at [43, 414] on icon at bounding box center [45, 408] width 17 height 23
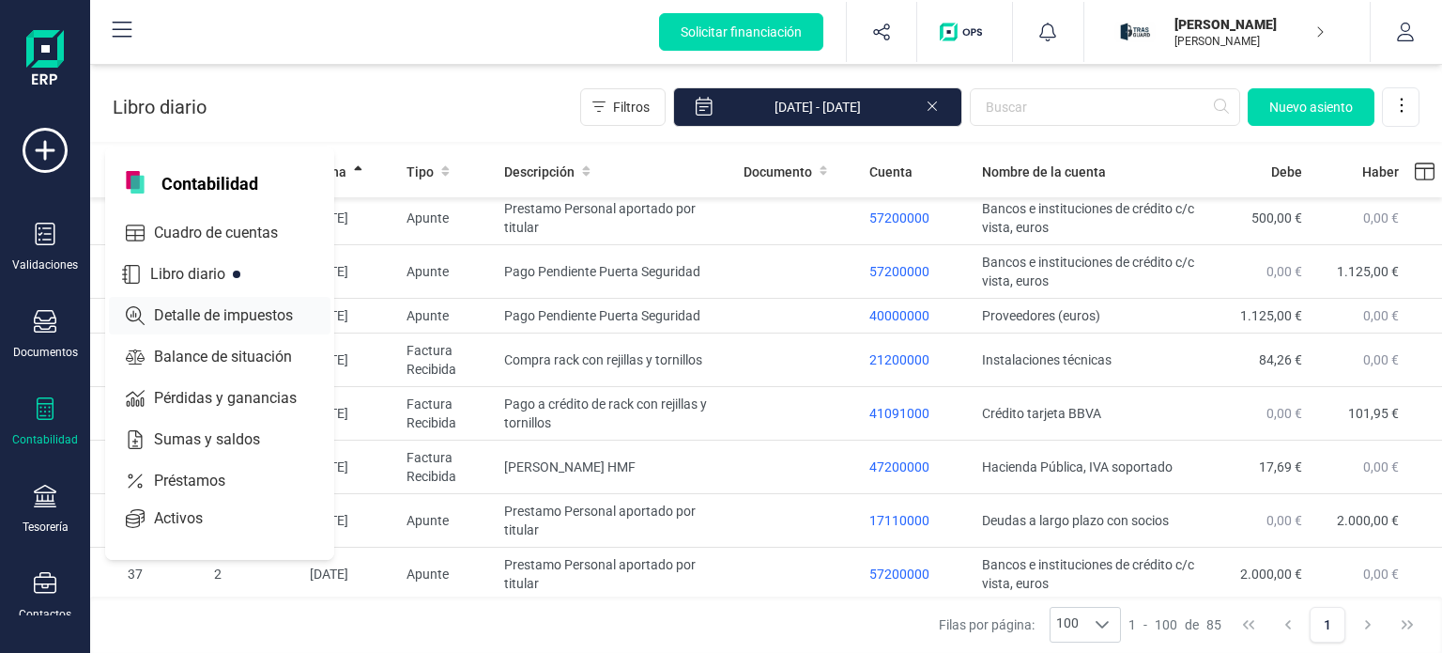
click at [243, 320] on span "Detalle de impuestos" at bounding box center [236, 315] width 180 height 23
